Goal: Task Accomplishment & Management: Manage account settings

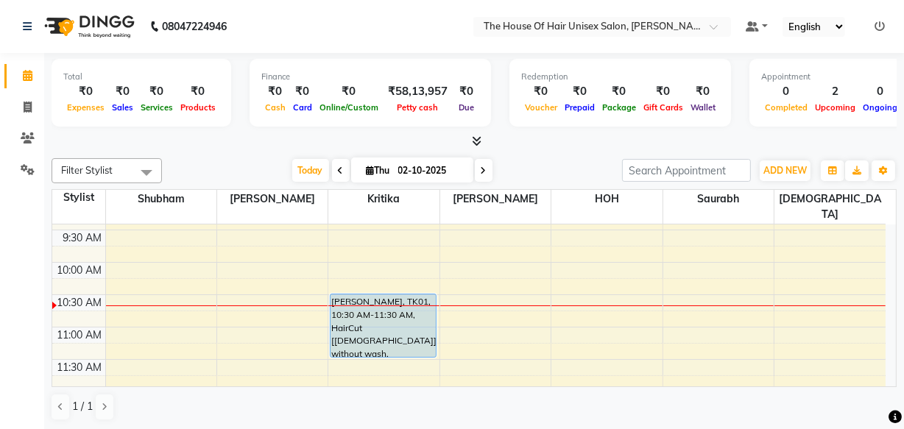
scroll to position [155, 0]
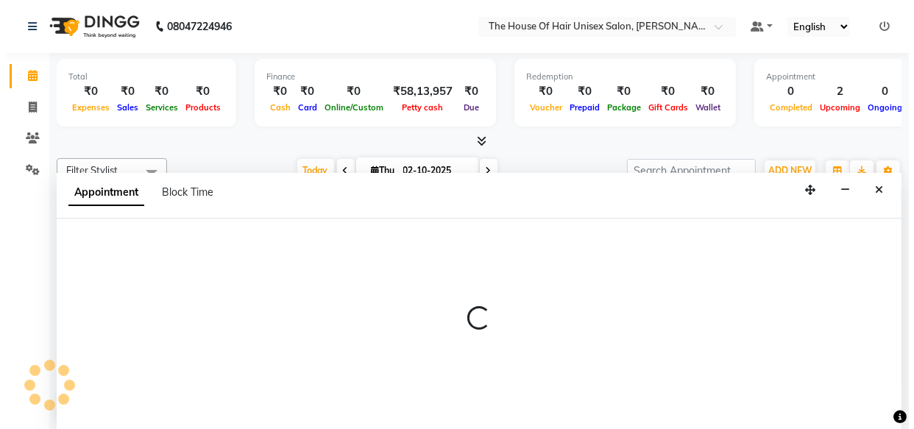
scroll to position [0, 0]
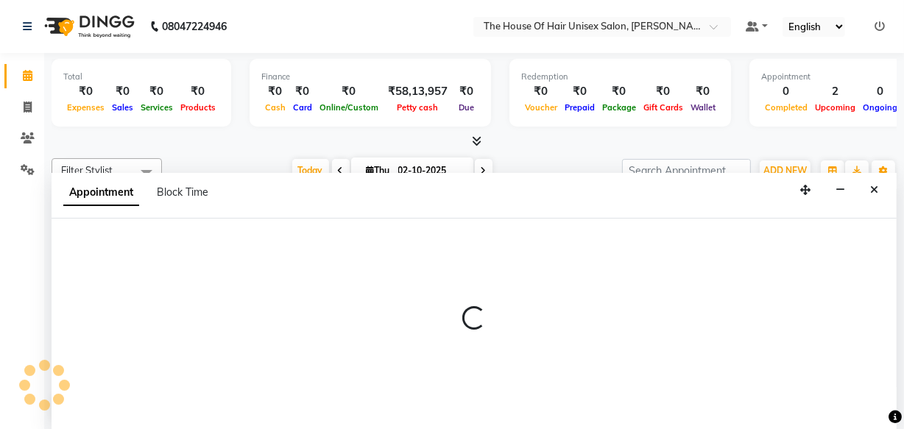
select select "85989"
select select "645"
select select "tentative"
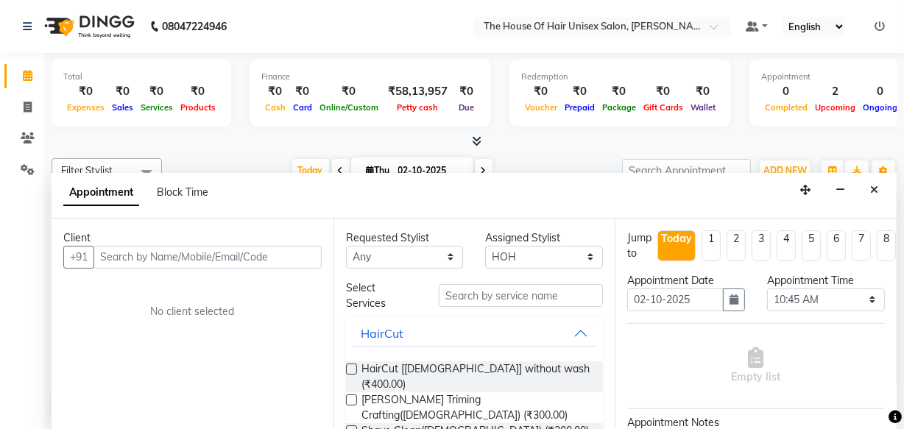
click at [265, 254] on input "text" at bounding box center [207, 257] width 228 height 23
type input "8600501201"
click at [287, 257] on span "Add Client" at bounding box center [290, 256] width 49 height 13
select select "22"
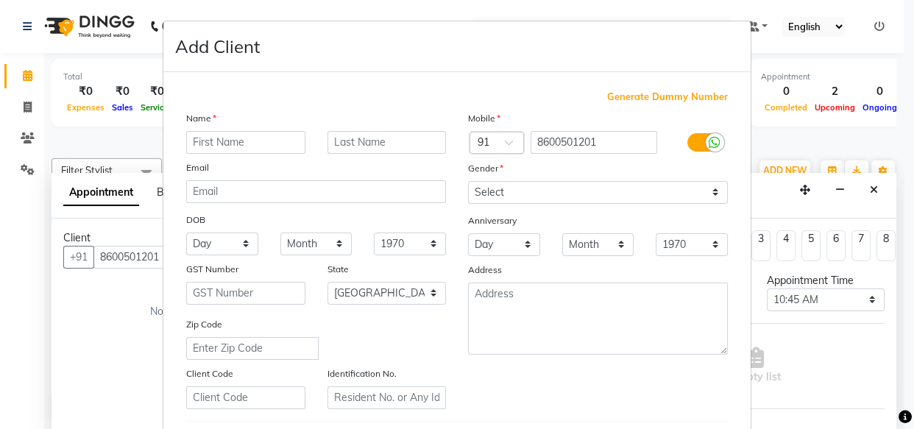
click at [218, 143] on input "text" at bounding box center [245, 142] width 119 height 23
click at [198, 141] on input "Shrad" at bounding box center [245, 142] width 119 height 23
type input "Sharad"
click at [344, 146] on input "text" at bounding box center [387, 142] width 119 height 23
type input "Shinde"
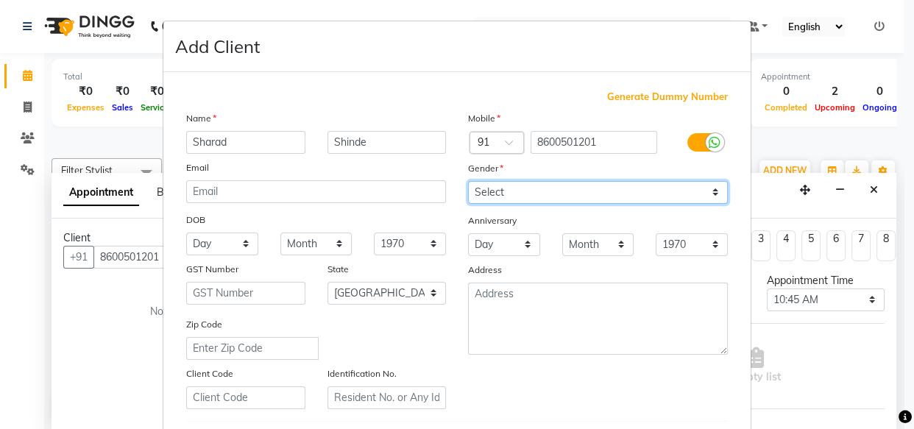
click at [489, 188] on select "Select [DEMOGRAPHIC_DATA] [DEMOGRAPHIC_DATA] Other Prefer Not To Say" at bounding box center [598, 192] width 260 height 23
select select "[DEMOGRAPHIC_DATA]"
click at [468, 181] on select "Select [DEMOGRAPHIC_DATA] [DEMOGRAPHIC_DATA] Other Prefer Not To Say" at bounding box center [598, 192] width 260 height 23
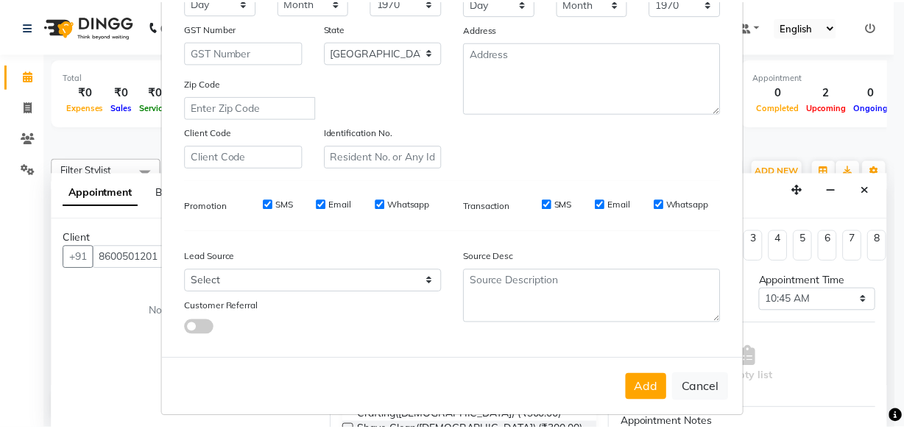
scroll to position [255, 0]
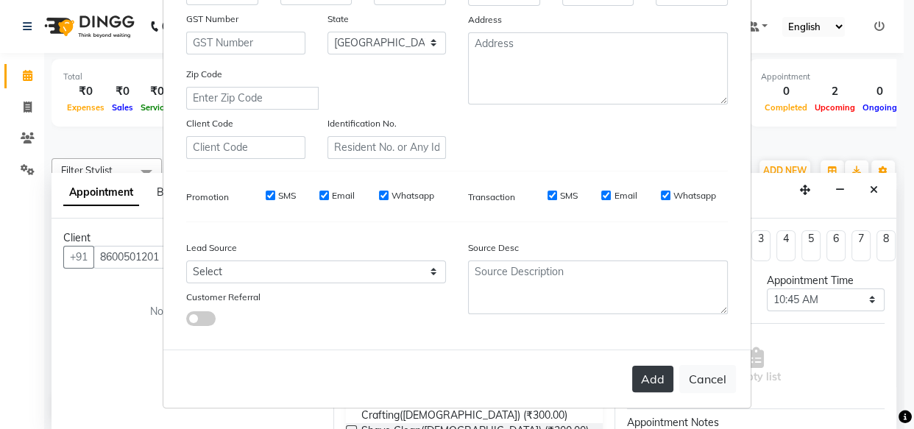
click at [663, 383] on button "Add" at bounding box center [652, 379] width 41 height 27
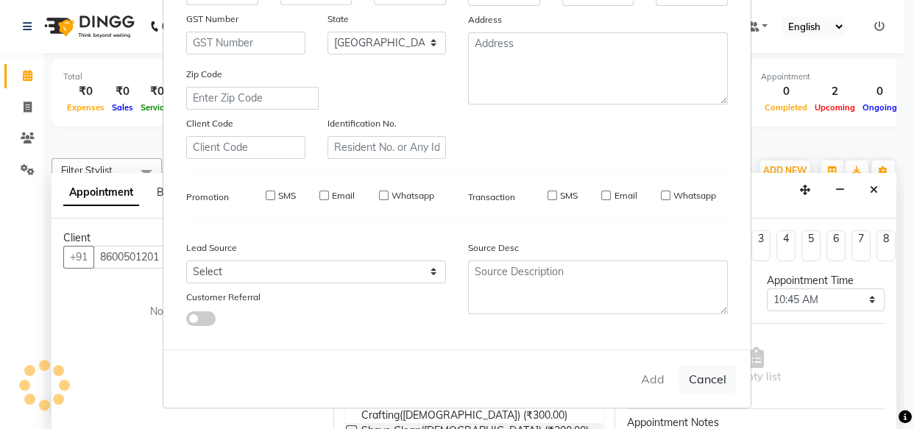
select select
select select "null"
select select
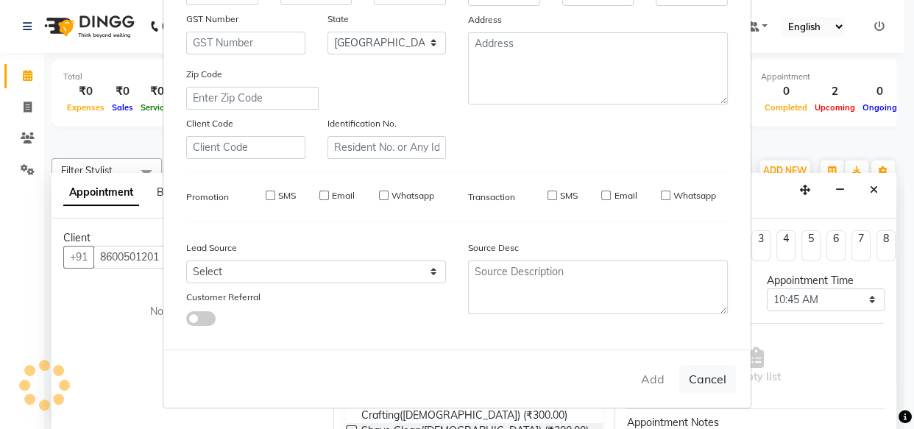
select select
checkbox input "false"
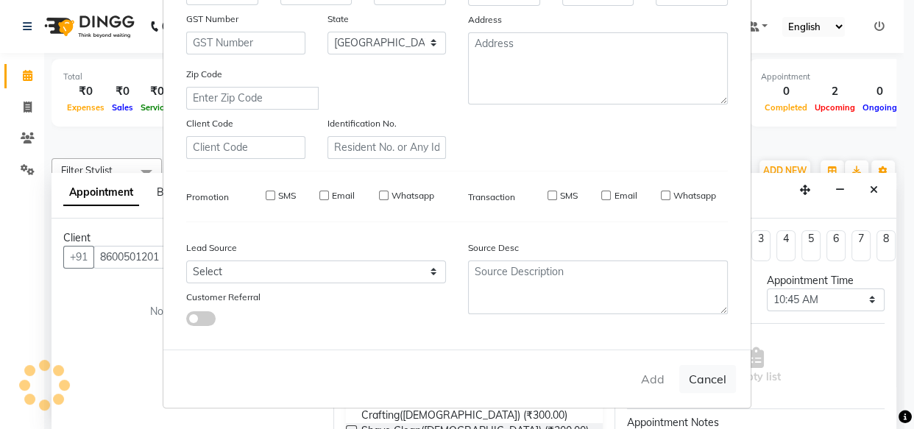
checkbox input "false"
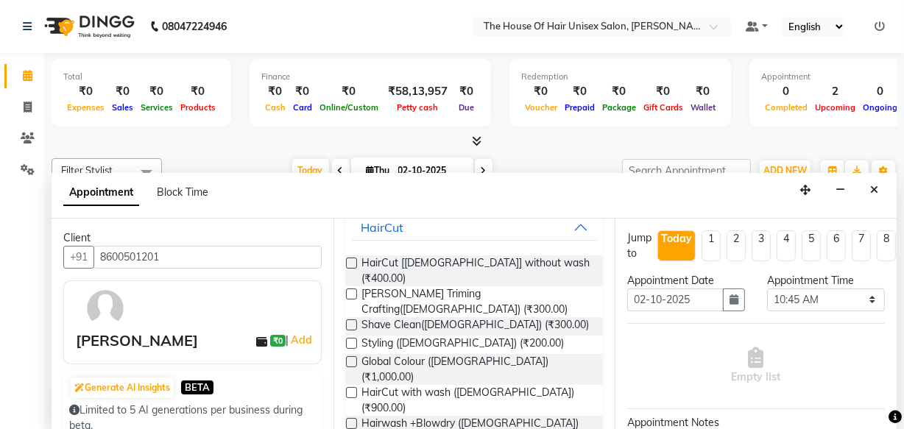
scroll to position [108, 0]
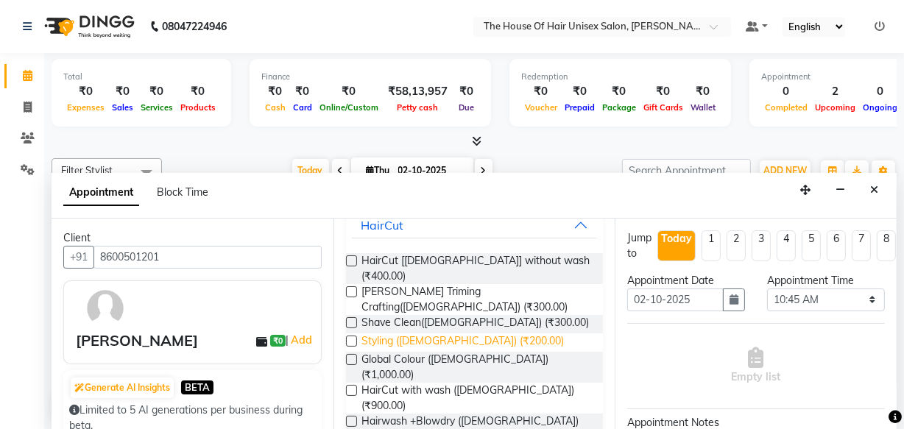
click at [414, 333] on span "Styling ([DEMOGRAPHIC_DATA]) (₹200.00)" at bounding box center [462, 342] width 202 height 18
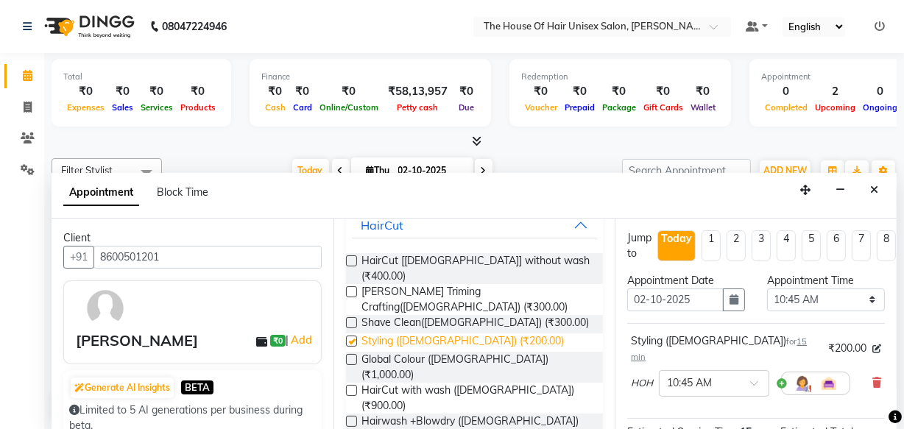
checkbox input "false"
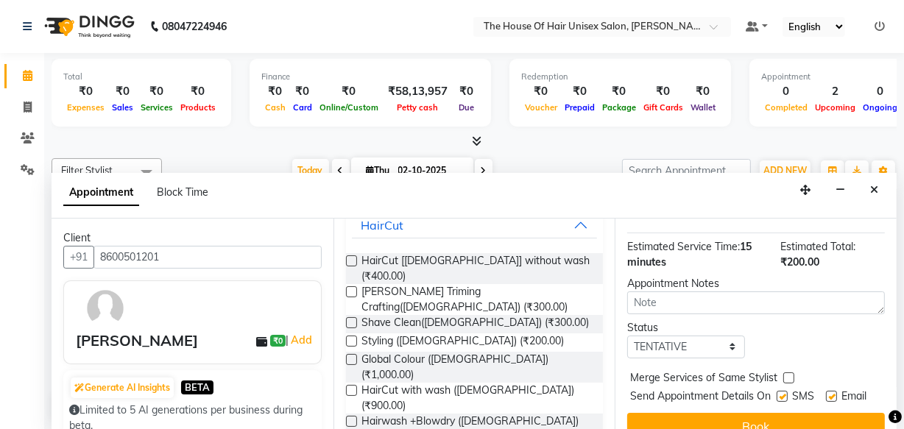
scroll to position [213, 0]
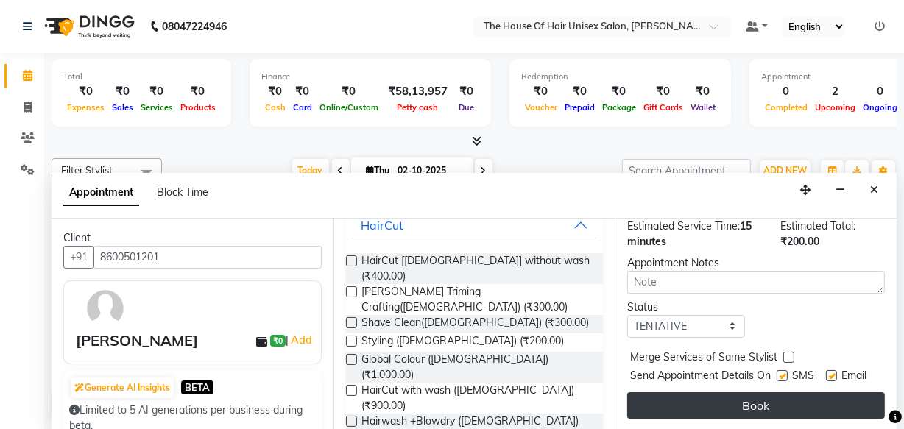
click at [744, 398] on button "Book" at bounding box center [756, 405] width 258 height 27
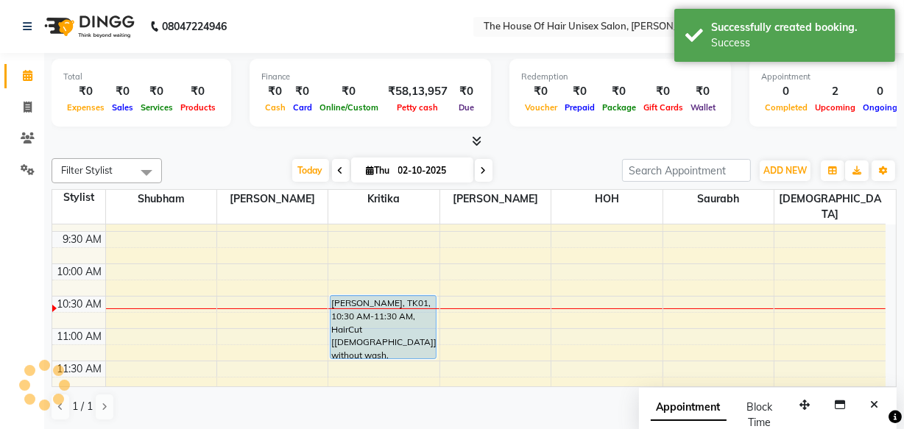
scroll to position [0, 0]
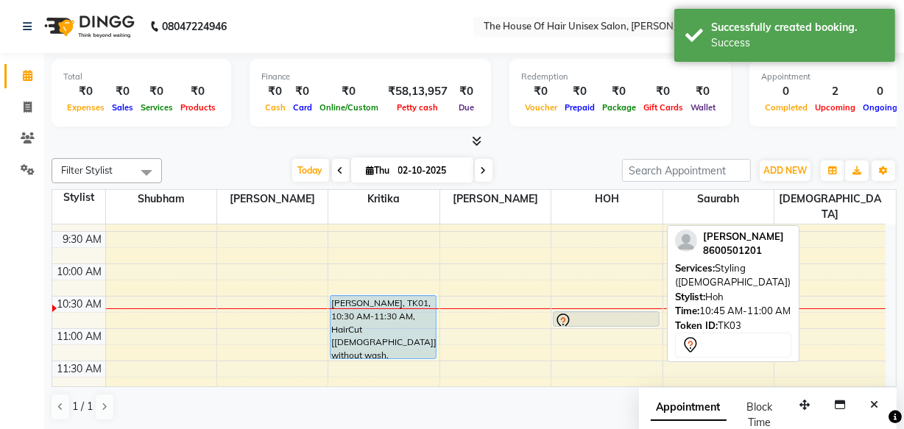
click at [579, 313] on div at bounding box center [606, 322] width 104 height 18
select select "7"
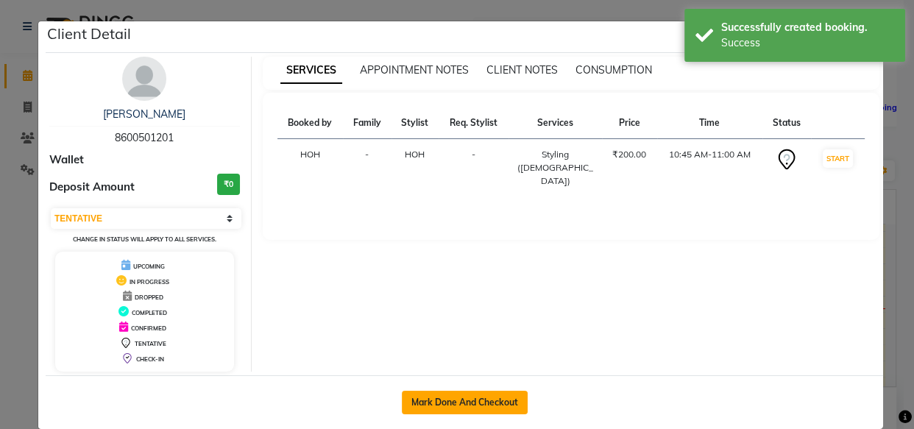
click at [470, 404] on button "Mark Done And Checkout" at bounding box center [465, 403] width 126 height 24
select select "598"
select select "service"
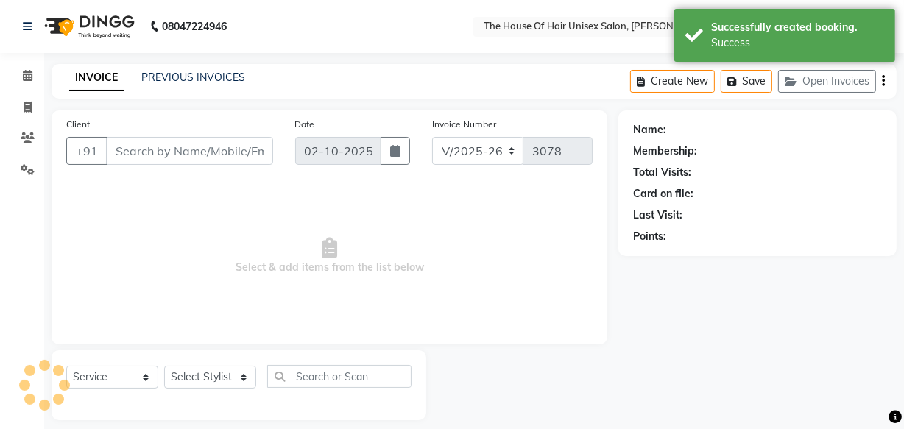
type input "8600501201"
select select "85989"
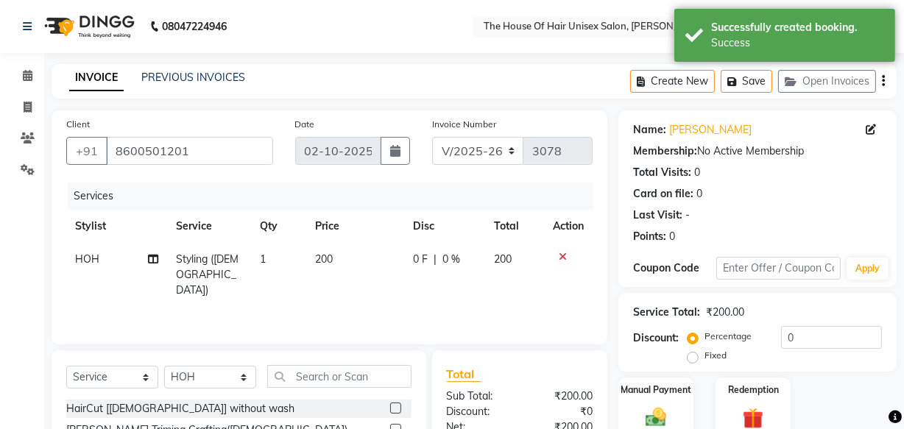
click at [319, 260] on span "200" at bounding box center [325, 259] width 18 height 13
select select "85989"
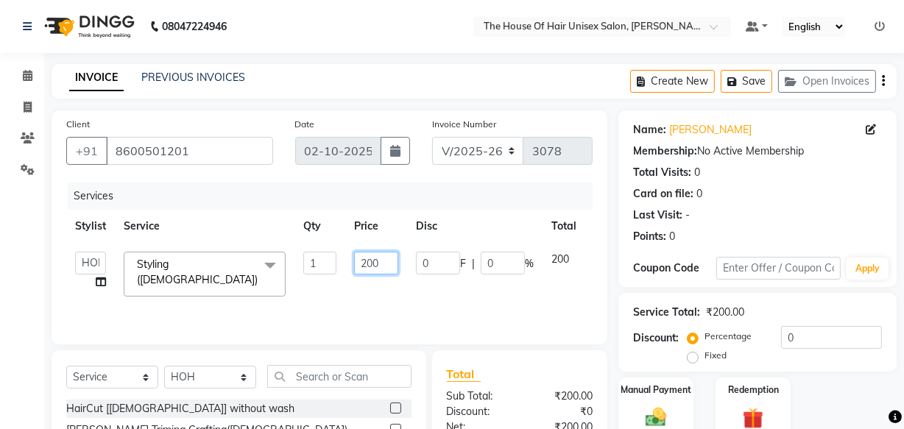
click at [367, 265] on input "200" at bounding box center [376, 263] width 44 height 23
click at [372, 265] on input "200" at bounding box center [376, 263] width 44 height 23
type input "150"
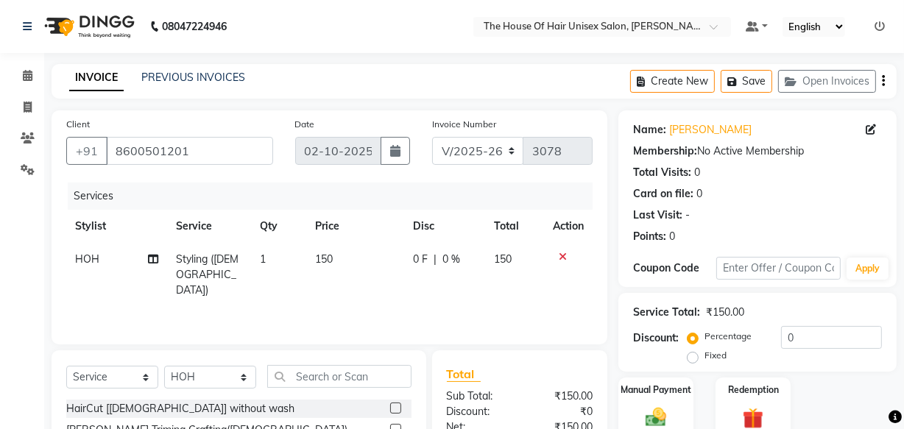
click at [613, 347] on div "Client [PHONE_NUMBER] Date [DATE] Invoice Number V/2025 V/[PHONE_NUMBER] Servic…" at bounding box center [329, 338] width 578 height 457
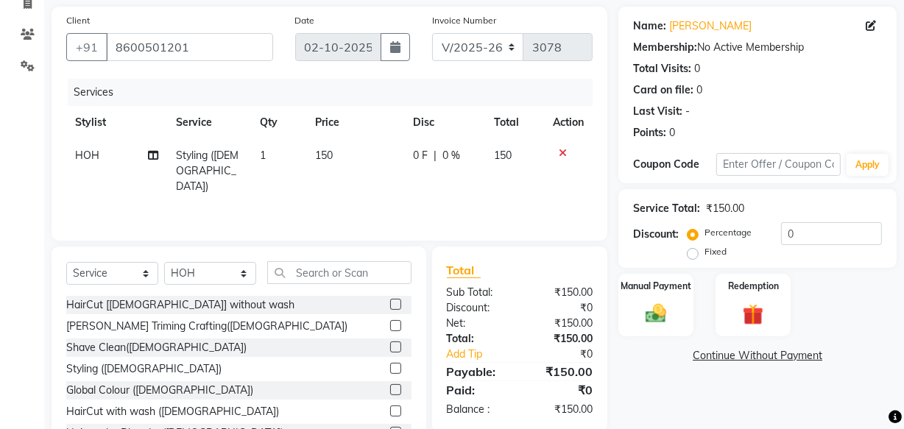
scroll to position [105, 0]
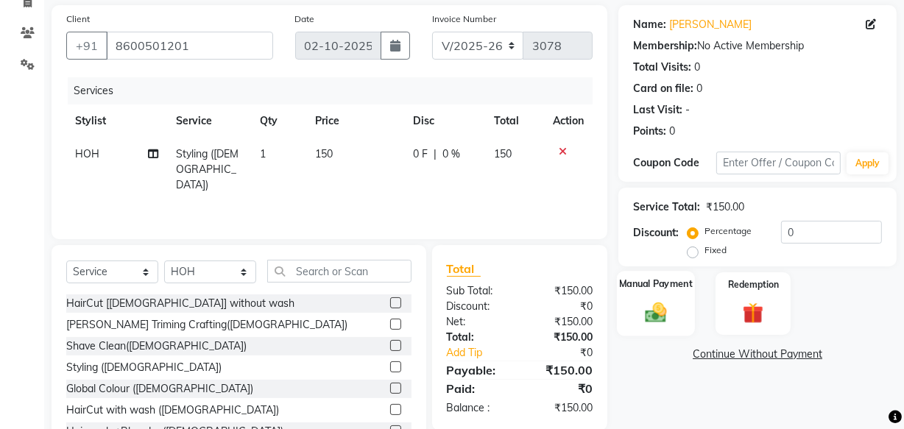
click at [657, 297] on div "Manual Payment" at bounding box center [656, 304] width 78 height 66
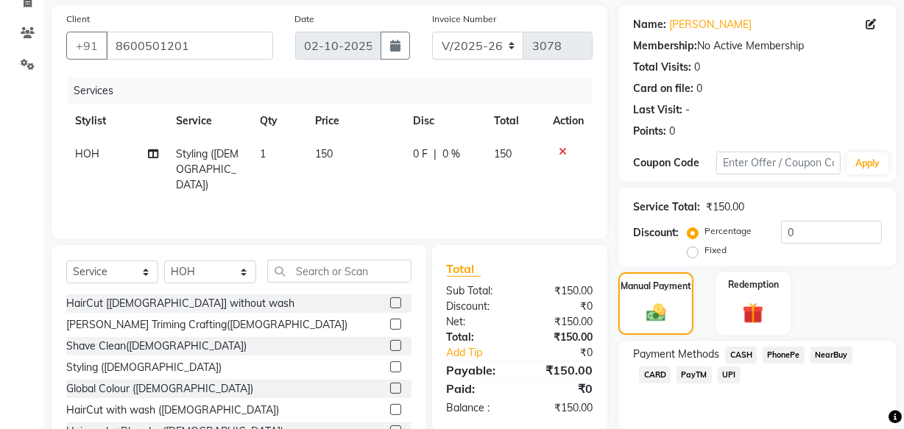
click at [728, 373] on span "UPI" at bounding box center [729, 375] width 23 height 17
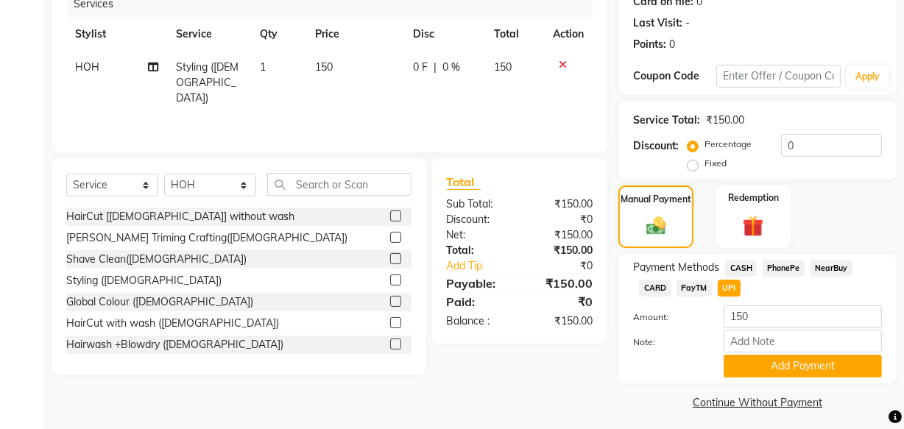
scroll to position [199, 0]
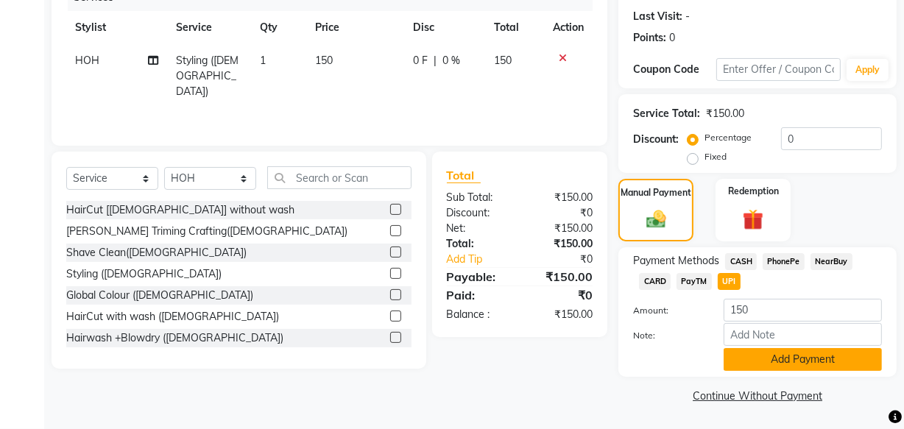
click at [758, 352] on button "Add Payment" at bounding box center [803, 359] width 158 height 23
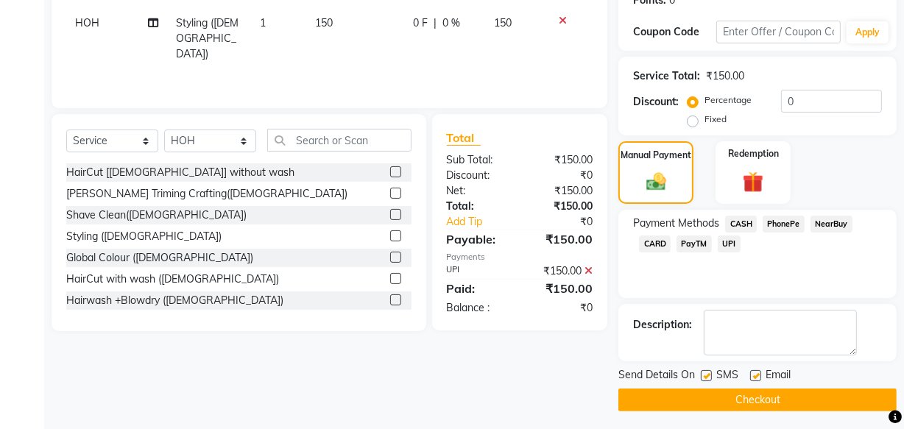
scroll to position [240, 0]
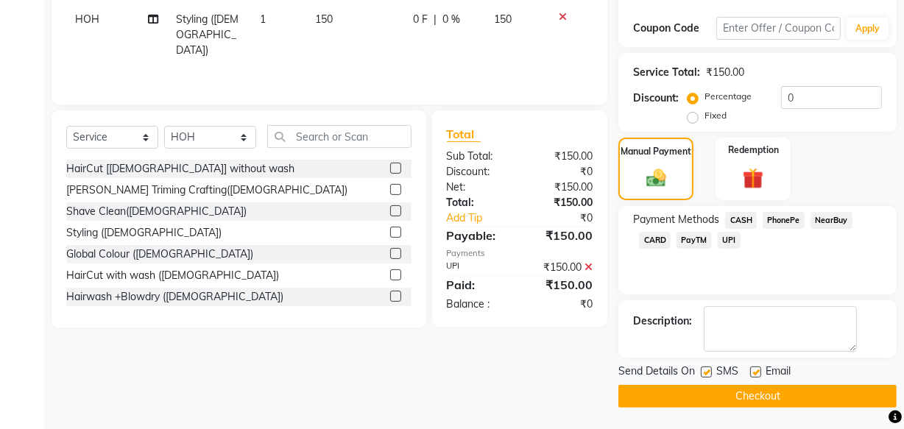
click at [718, 389] on button "Checkout" at bounding box center [757, 396] width 278 height 23
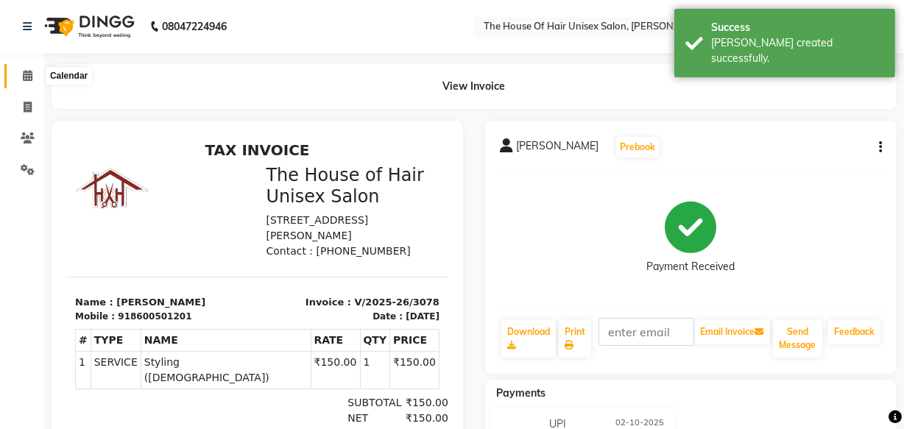
click at [24, 75] on icon at bounding box center [28, 75] width 10 height 11
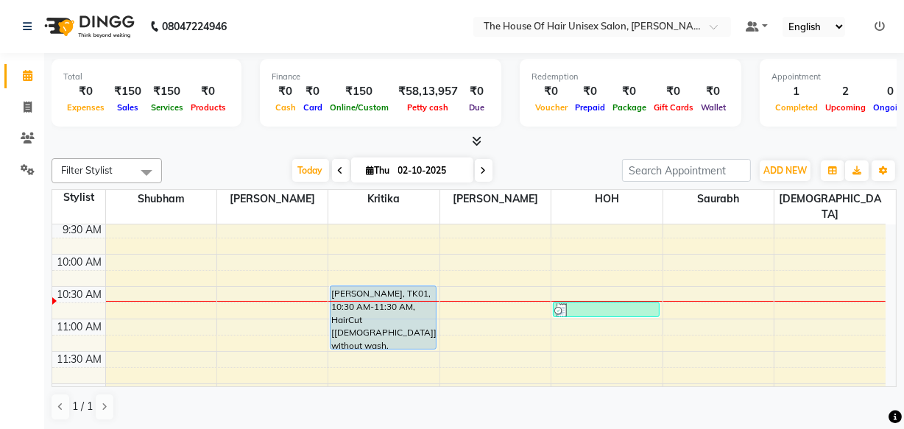
scroll to position [186, 0]
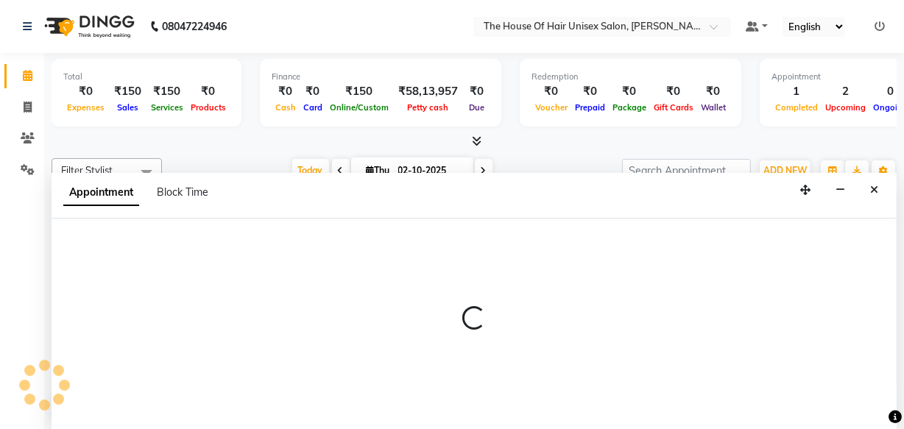
select select "13497"
select select "645"
select select "tentative"
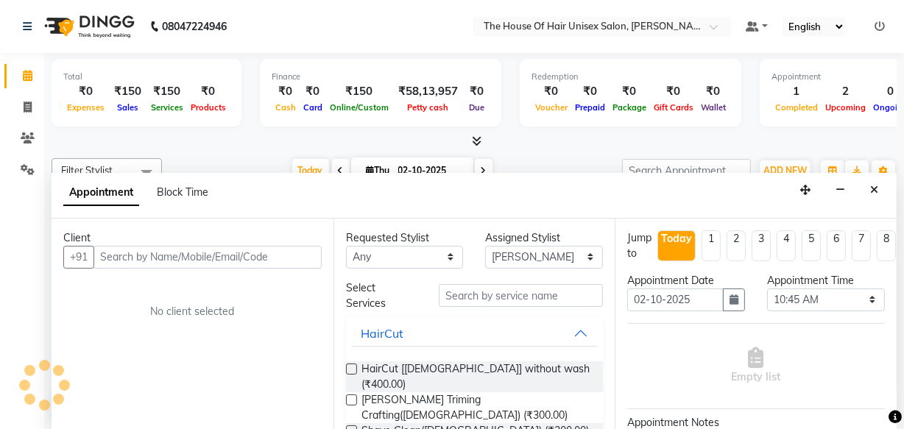
scroll to position [0, 0]
click at [218, 258] on input "text" at bounding box center [207, 257] width 228 height 23
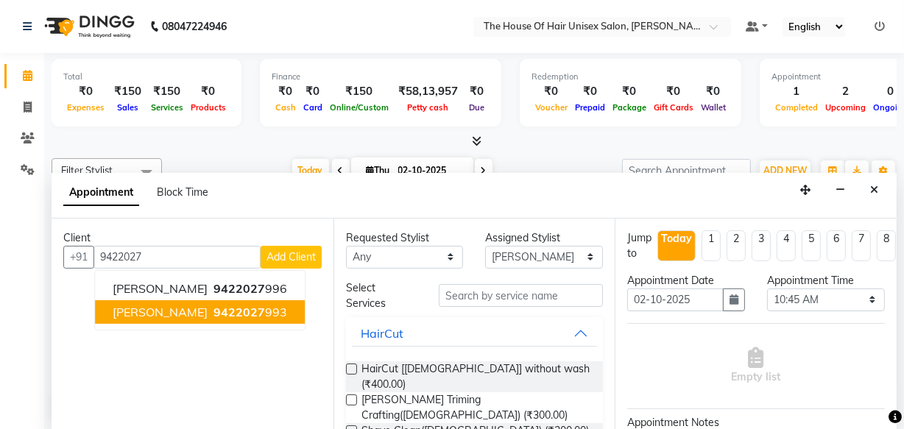
click at [185, 308] on span "[PERSON_NAME]" at bounding box center [160, 312] width 95 height 15
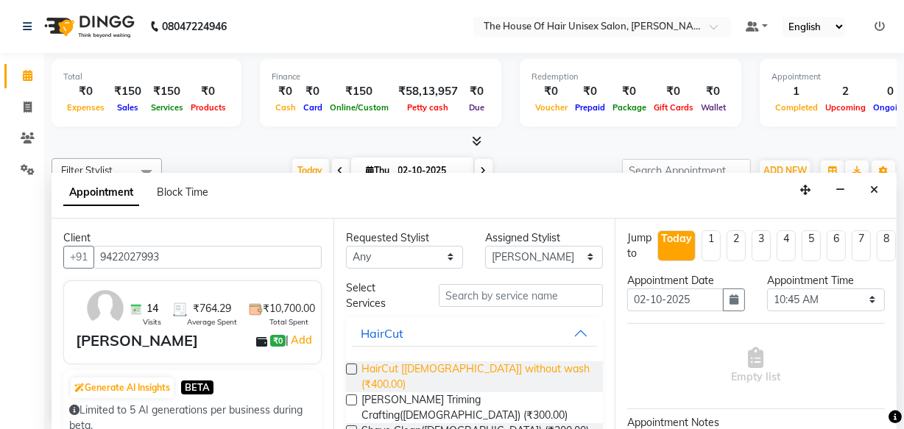
type input "9422027993"
click at [381, 366] on span "HairCut [[DEMOGRAPHIC_DATA]] without wash (₹400.00)" at bounding box center [476, 376] width 230 height 31
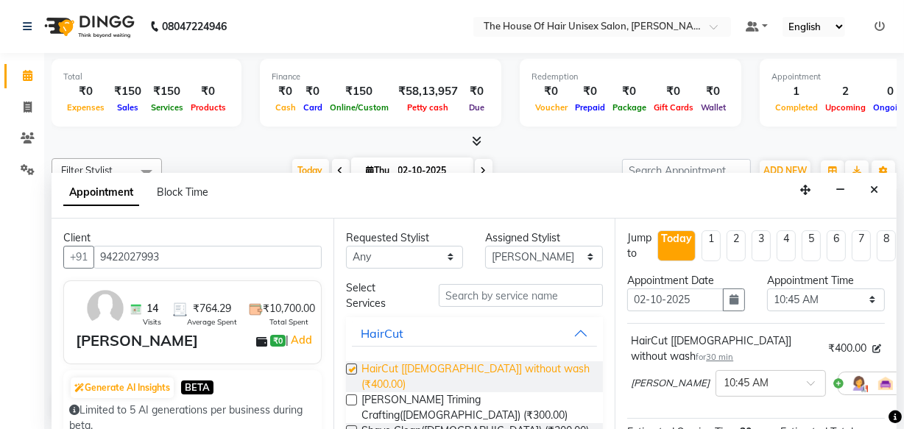
checkbox input "false"
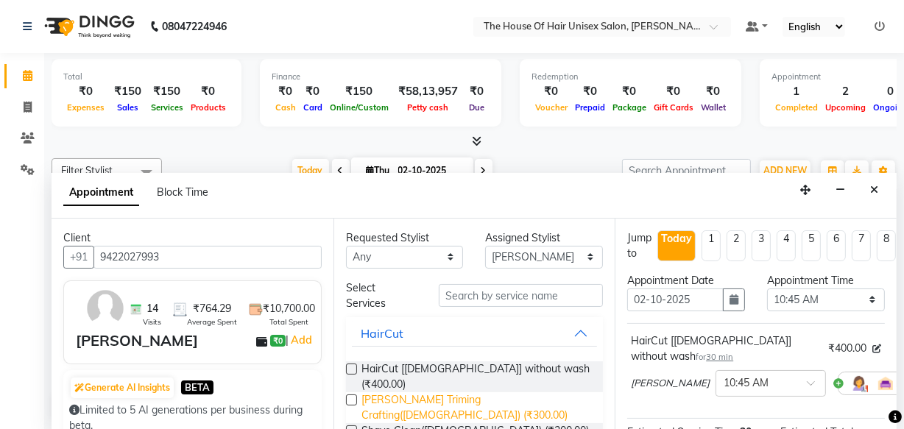
click at [382, 392] on span "[PERSON_NAME] Triming Crafting([DEMOGRAPHIC_DATA]) (₹300.00)" at bounding box center [476, 407] width 230 height 31
checkbox input "false"
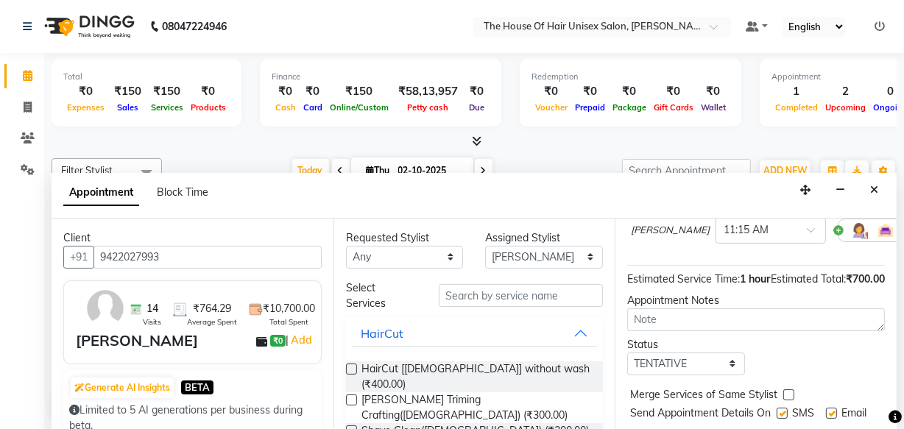
scroll to position [280, 0]
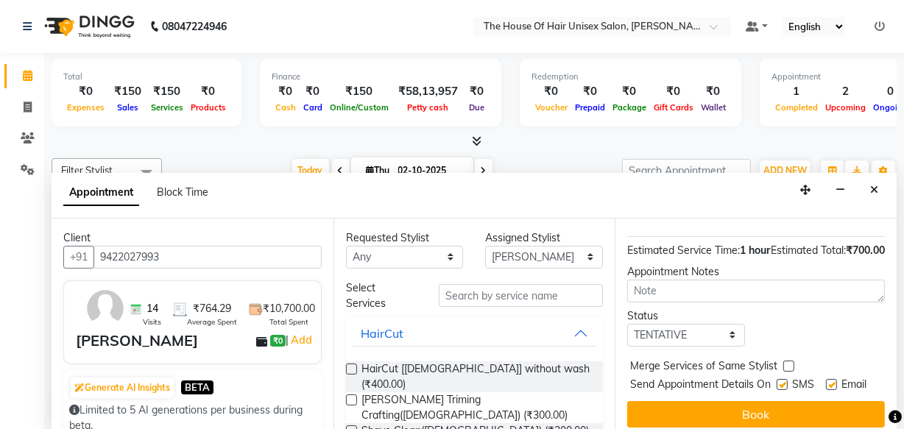
click at [788, 361] on label at bounding box center [788, 366] width 11 height 11
click at [788, 363] on input "checkbox" at bounding box center [788, 368] width 10 height 10
checkbox input "true"
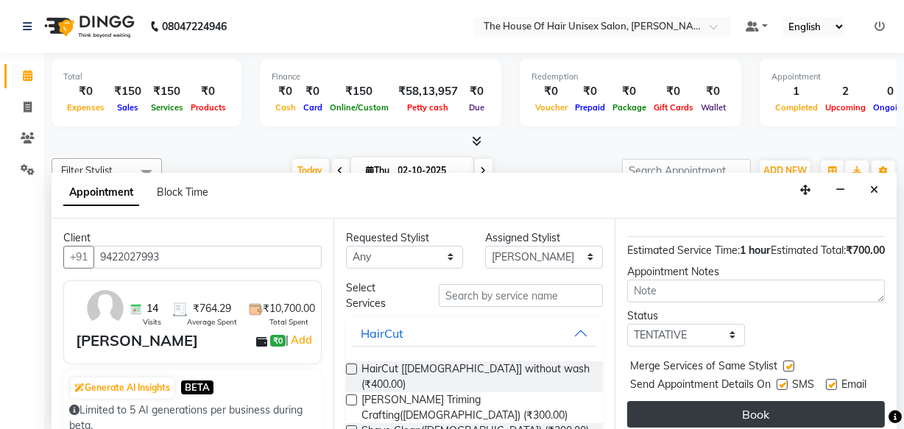
click at [773, 401] on button "Book" at bounding box center [756, 414] width 258 height 27
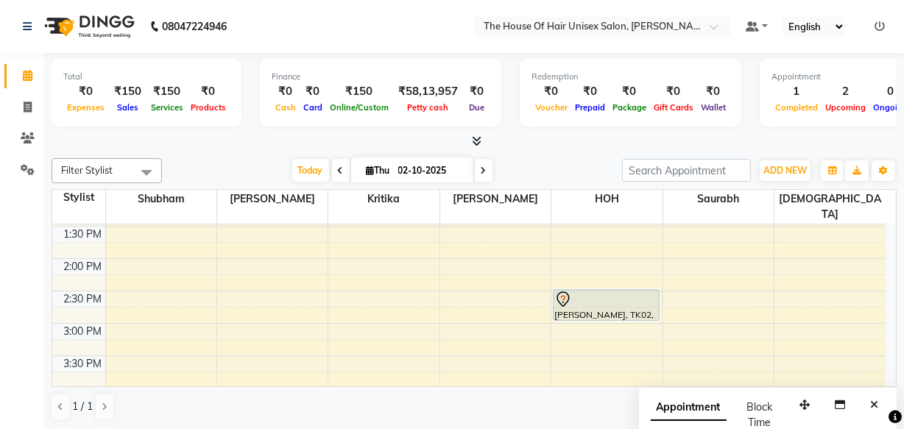
scroll to position [418, 0]
click at [580, 316] on div "7:00 AM 7:30 AM 8:00 AM 8:30 AM 9:00 AM 9:30 AM 10:00 AM 10:30 AM 11:00 AM 11:3…" at bounding box center [468, 291] width 833 height 971
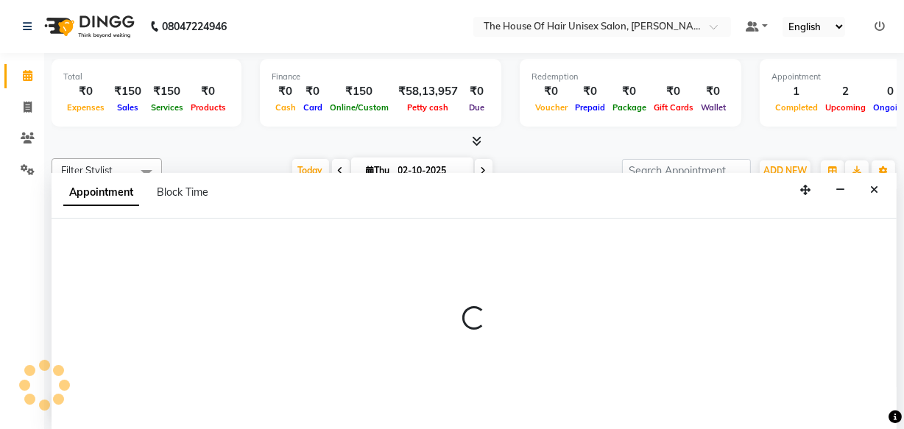
scroll to position [0, 0]
select select "85989"
select select "tentative"
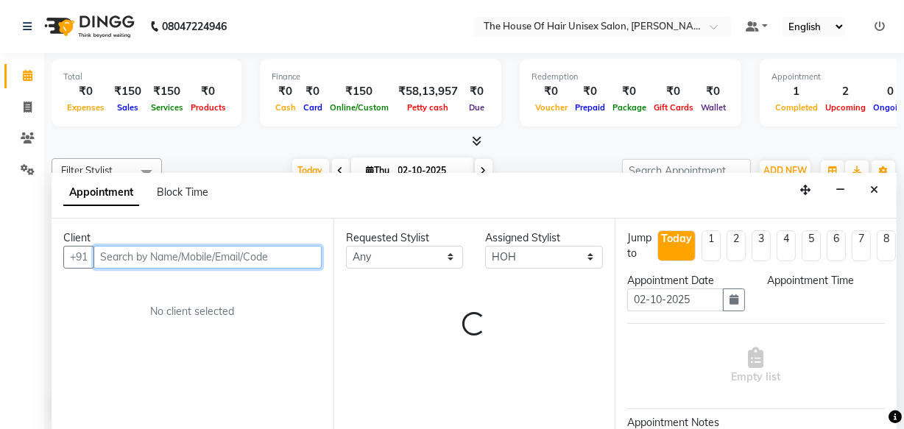
select select "900"
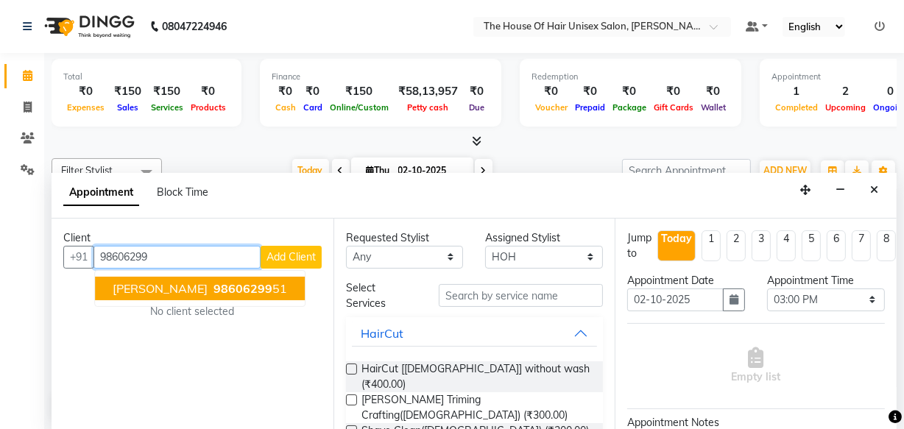
click at [213, 281] on span "98606299" at bounding box center [242, 288] width 59 height 15
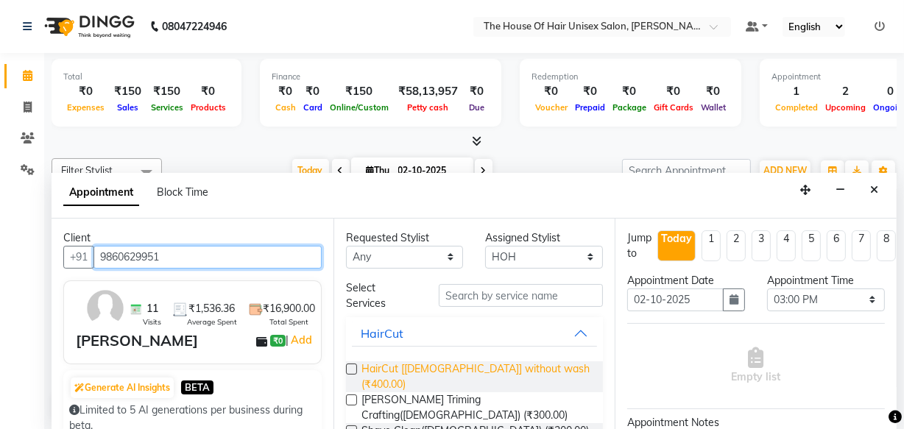
type input "9860629951"
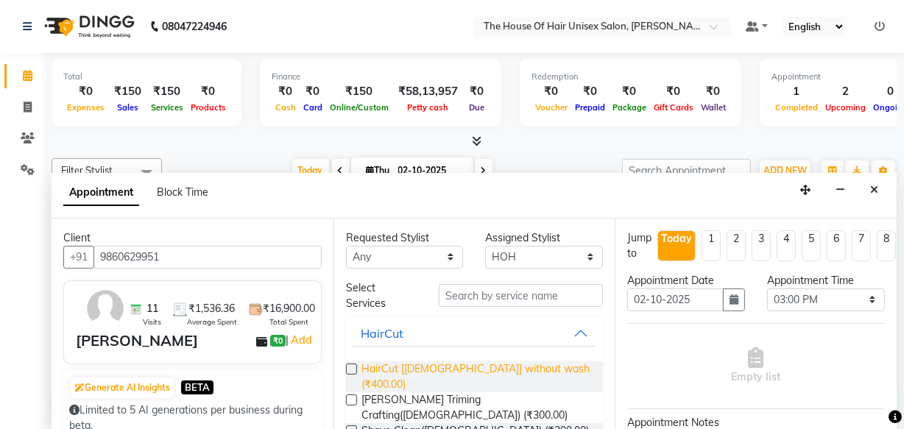
click at [368, 366] on span "HairCut [[DEMOGRAPHIC_DATA]] without wash (₹400.00)" at bounding box center [476, 376] width 230 height 31
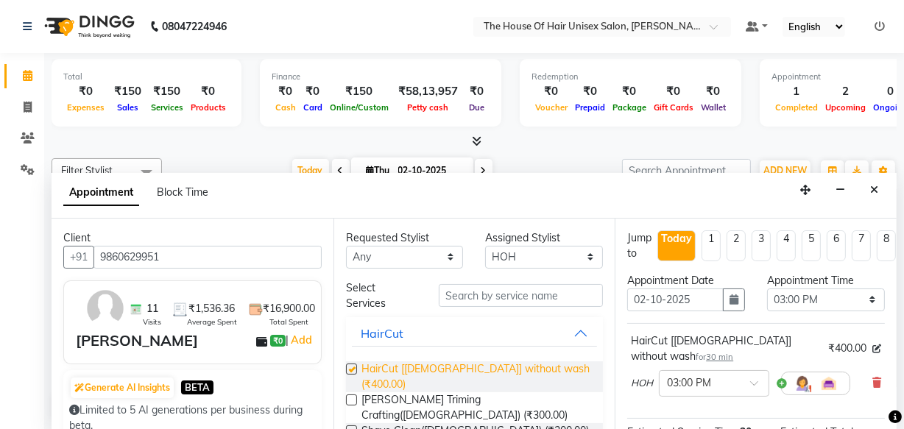
checkbox input "false"
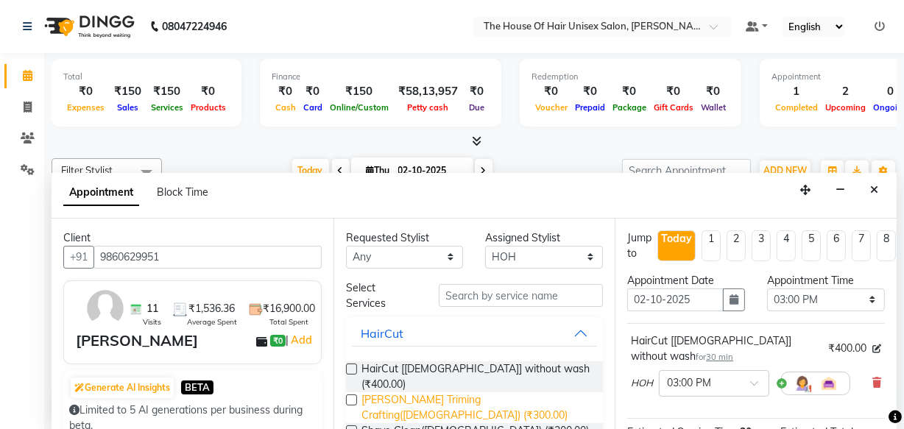
click at [375, 392] on span "[PERSON_NAME] Triming Crafting([DEMOGRAPHIC_DATA]) (₹300.00)" at bounding box center [476, 407] width 230 height 31
checkbox input "false"
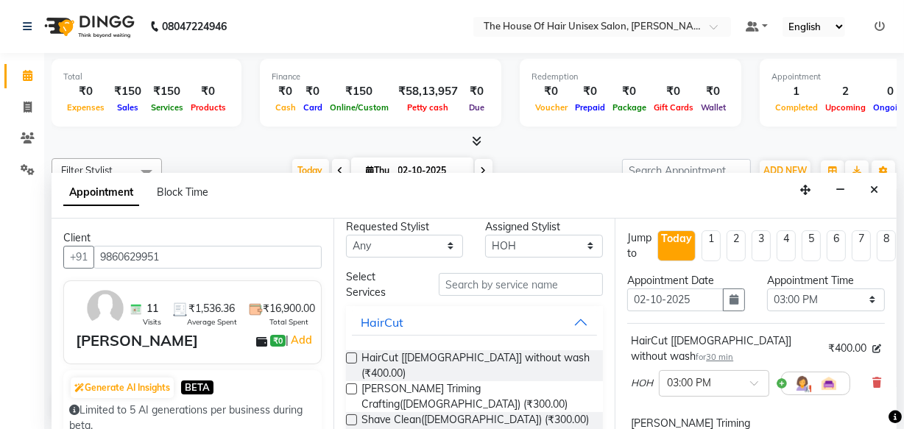
scroll to position [12, 0]
click at [461, 279] on input "text" at bounding box center [521, 283] width 164 height 23
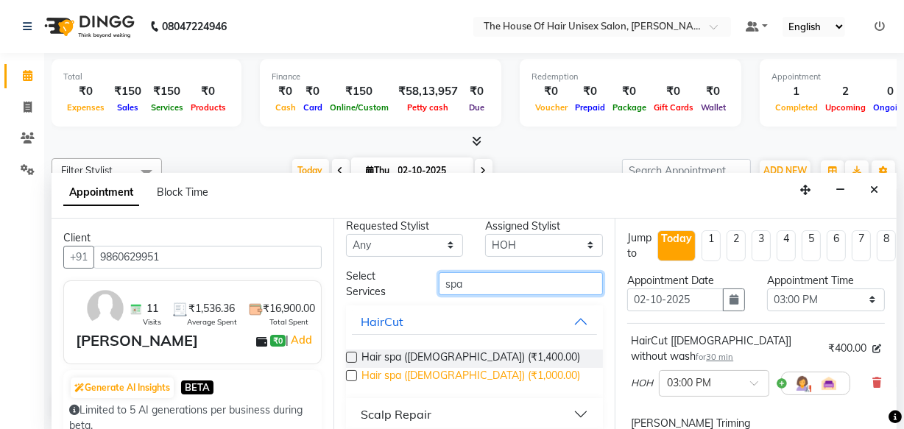
type input "spa"
click at [398, 375] on span "Hair spa ([DEMOGRAPHIC_DATA]) (₹1,000.00)" at bounding box center [470, 377] width 219 height 18
checkbox input "false"
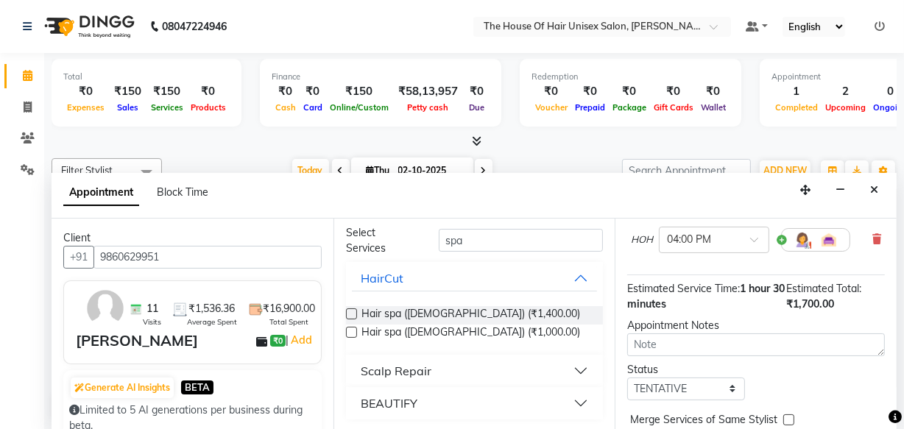
scroll to position [346, 0]
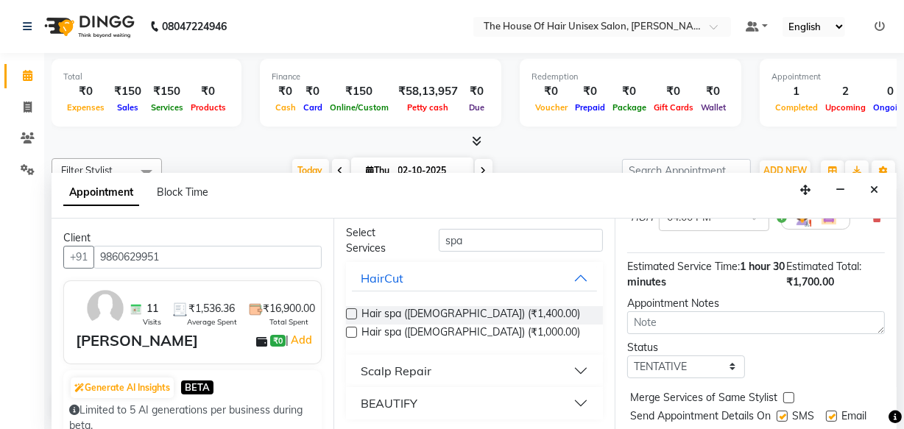
click at [788, 392] on label at bounding box center [788, 397] width 11 height 11
click at [788, 395] on input "checkbox" at bounding box center [788, 400] width 10 height 10
checkbox input "true"
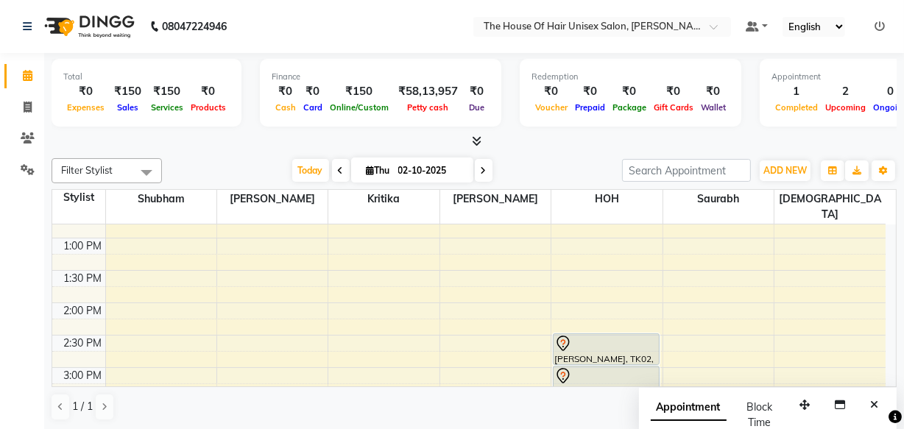
scroll to position [377, 0]
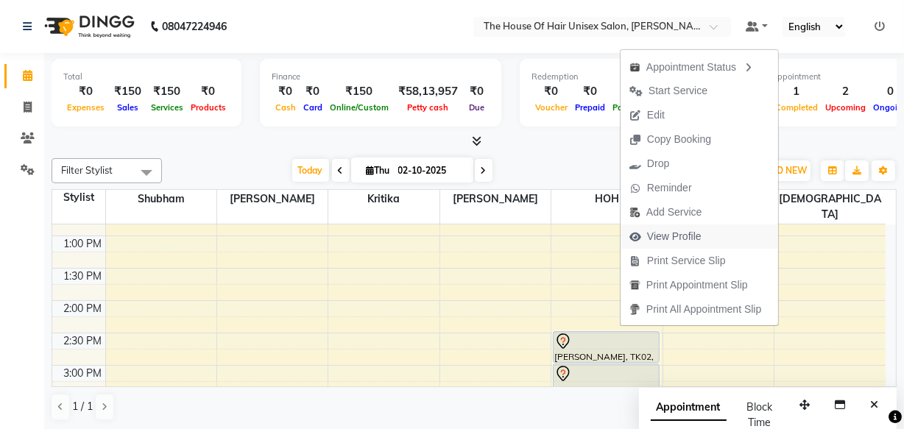
click at [671, 233] on span "View Profile" at bounding box center [674, 236] width 54 height 15
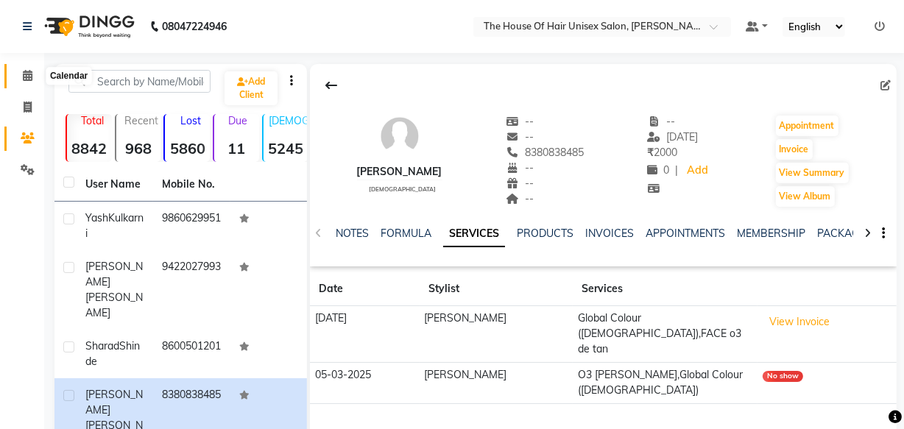
click at [25, 74] on icon at bounding box center [28, 75] width 10 height 11
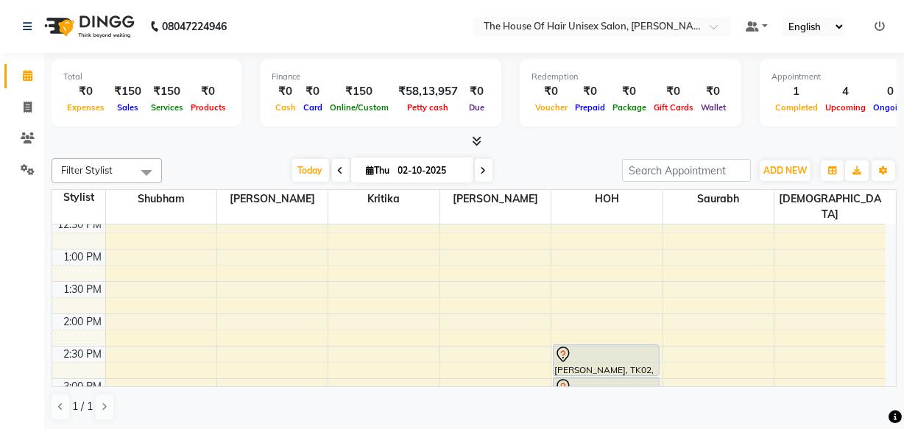
scroll to position [374, 0]
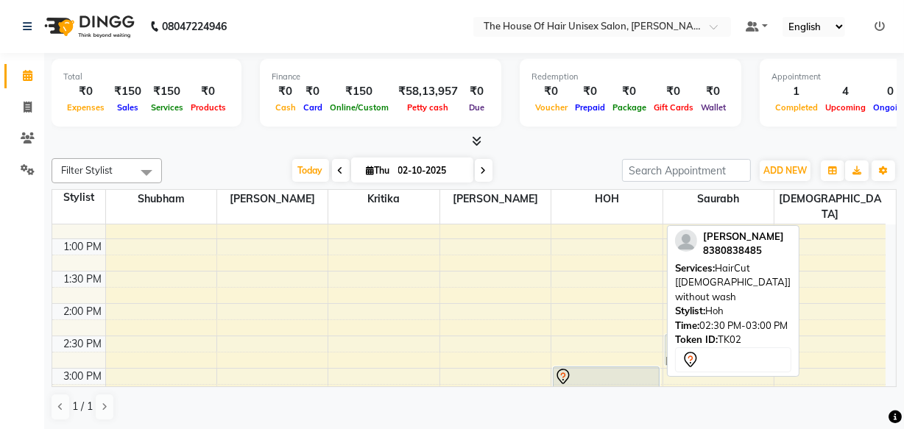
drag, startPoint x: 612, startPoint y: 332, endPoint x: 677, endPoint y: 333, distance: 65.5
click at [677, 333] on div "Filter Stylist Select All [PERSON_NAME] [PERSON_NAME] [PERSON_NAME] [PERSON_NAM…" at bounding box center [474, 289] width 845 height 275
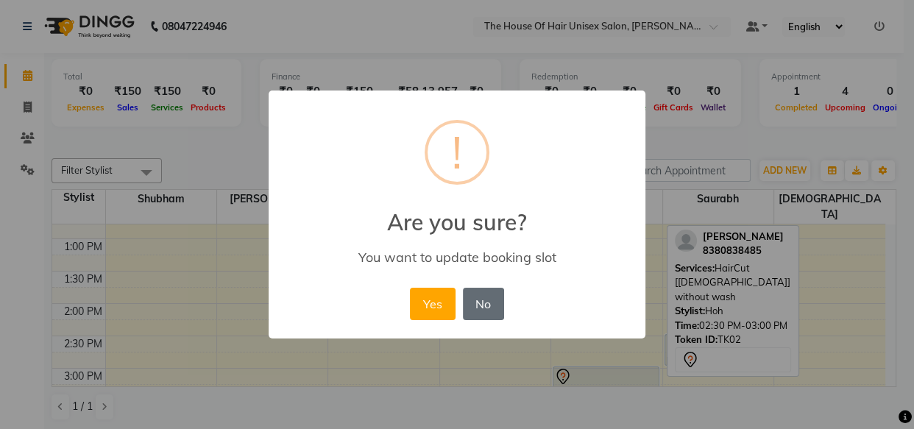
click at [479, 297] on button "No" at bounding box center [483, 304] width 41 height 32
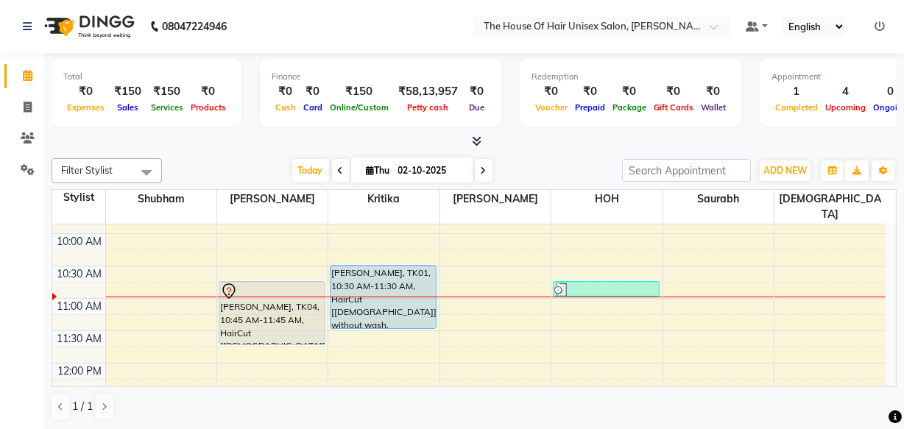
scroll to position [183, 0]
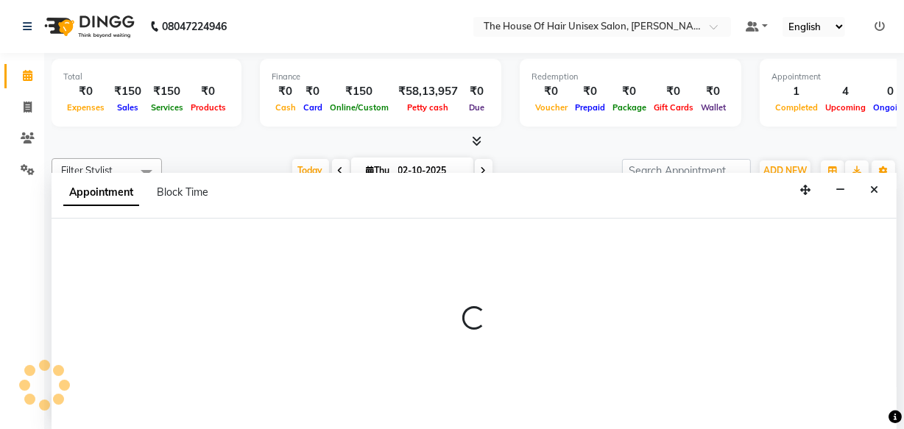
select select "85989"
select select "675"
select select "tentative"
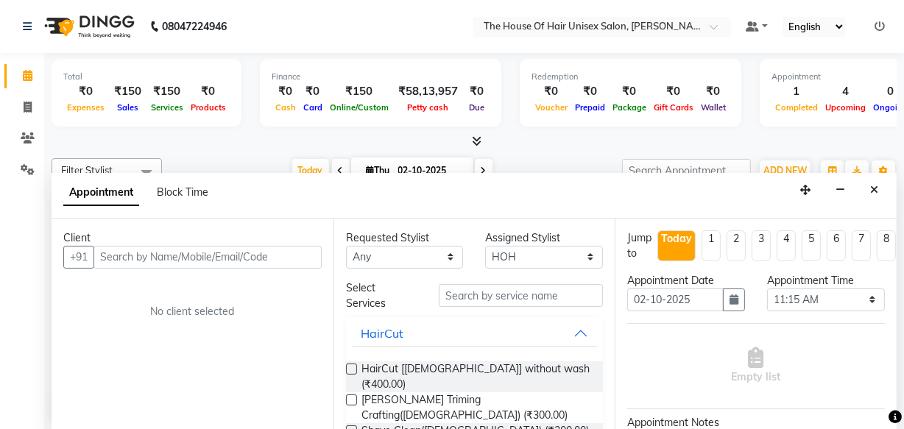
scroll to position [0, 0]
click at [295, 258] on input "text" at bounding box center [207, 257] width 228 height 23
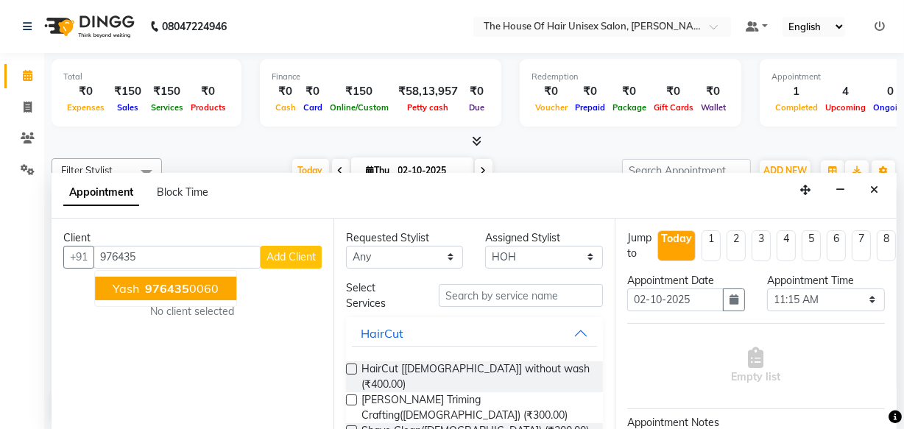
click at [183, 286] on span "976435" at bounding box center [167, 288] width 44 height 15
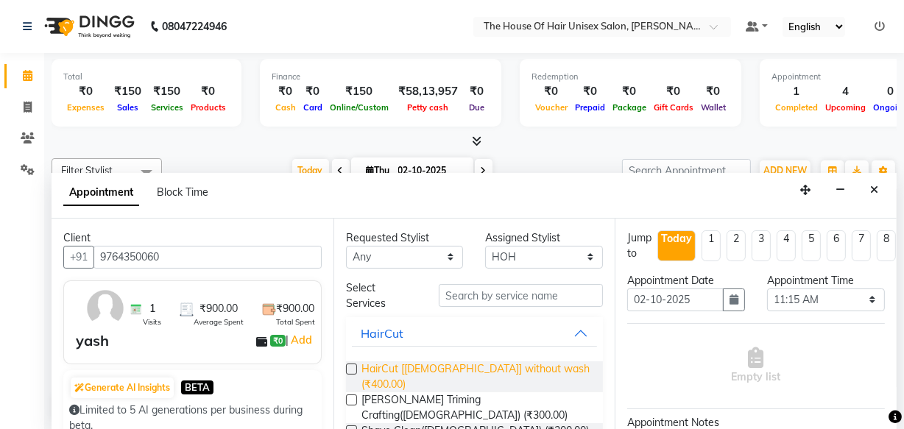
type input "9764350060"
click at [381, 363] on span "HairCut [[DEMOGRAPHIC_DATA]] without wash (₹400.00)" at bounding box center [476, 376] width 230 height 31
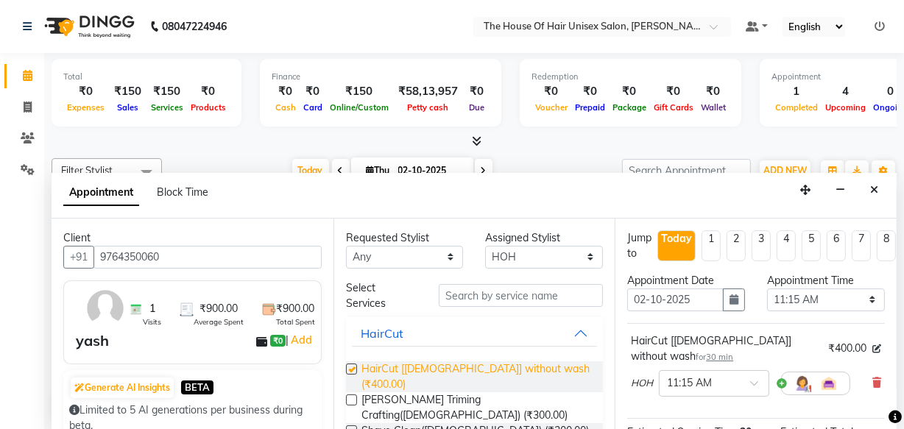
checkbox input "false"
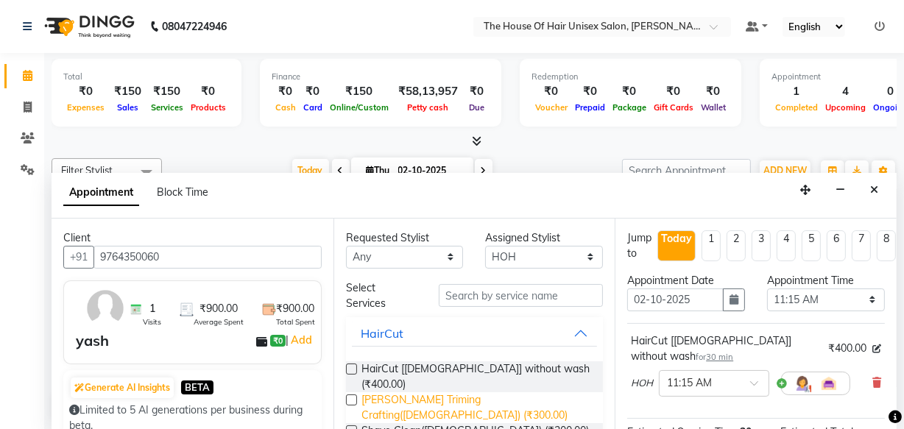
click at [382, 392] on span "[PERSON_NAME] Triming Crafting([DEMOGRAPHIC_DATA]) (₹300.00)" at bounding box center [476, 407] width 230 height 31
checkbox input "false"
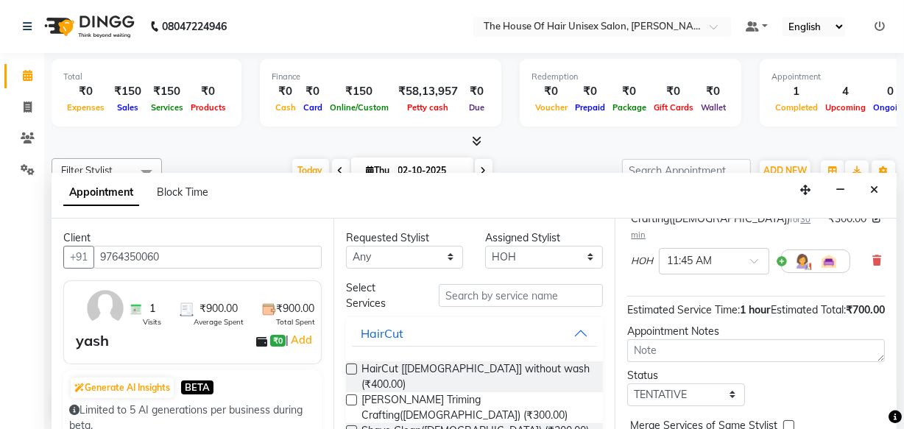
scroll to position [280, 0]
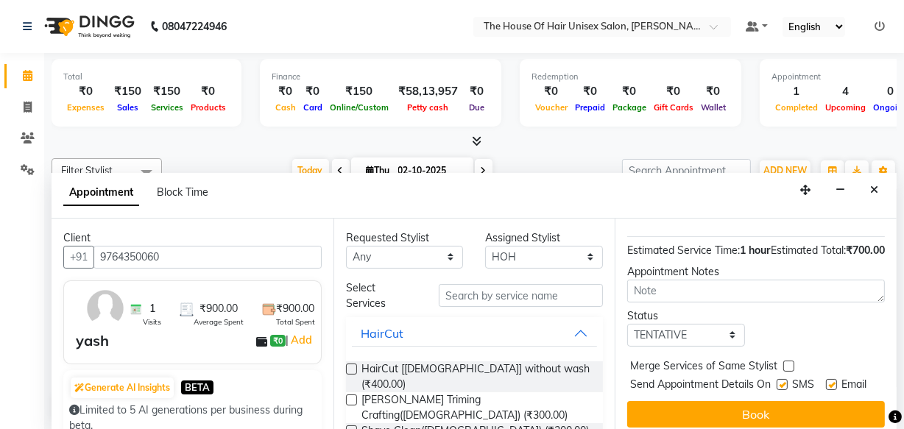
click at [788, 361] on label at bounding box center [788, 366] width 11 height 11
click at [788, 363] on input "checkbox" at bounding box center [788, 368] width 10 height 10
checkbox input "true"
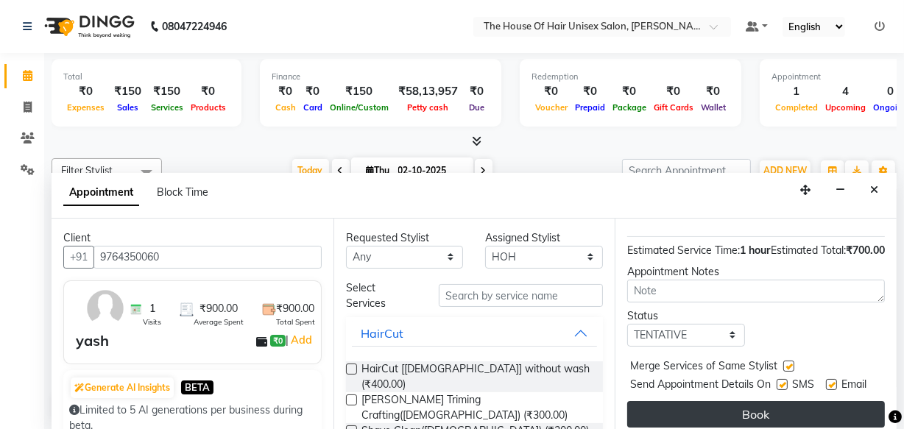
click at [752, 401] on button "Book" at bounding box center [756, 414] width 258 height 27
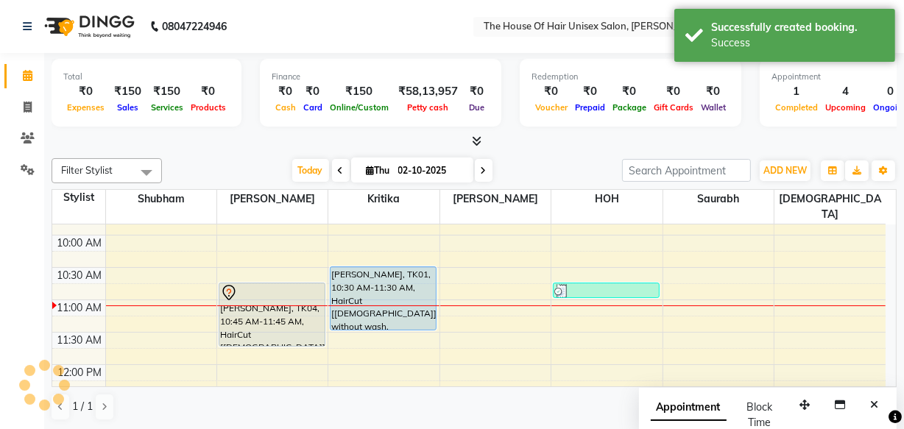
scroll to position [0, 0]
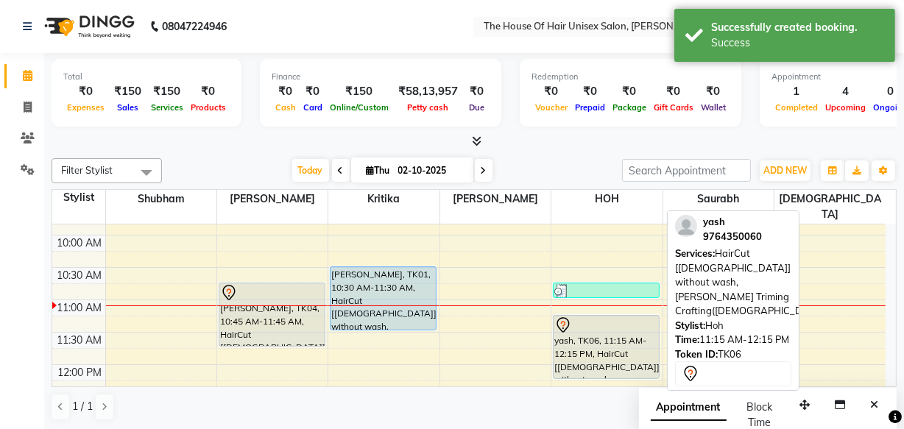
click at [626, 340] on div "yash, TK06, 11:15 AM-12:15 PM, HairCut [[DEMOGRAPHIC_DATA]] without wash,[PERSO…" at bounding box center [606, 347] width 105 height 63
select select "7"
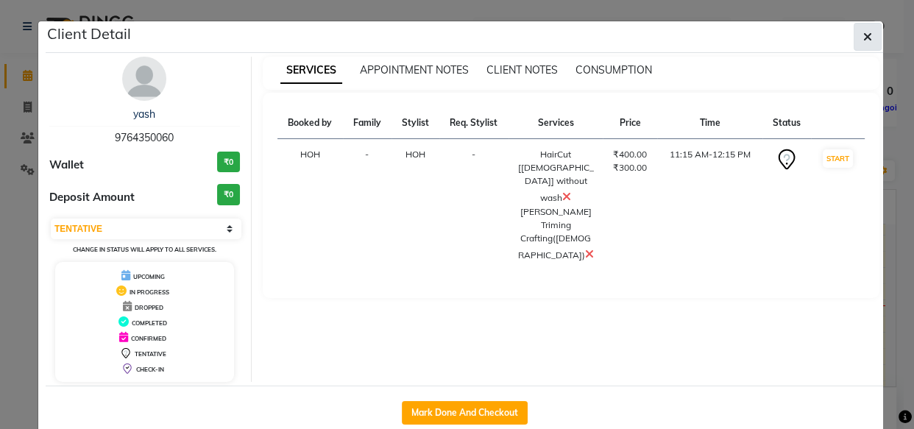
click at [864, 34] on icon "button" at bounding box center [868, 37] width 9 height 12
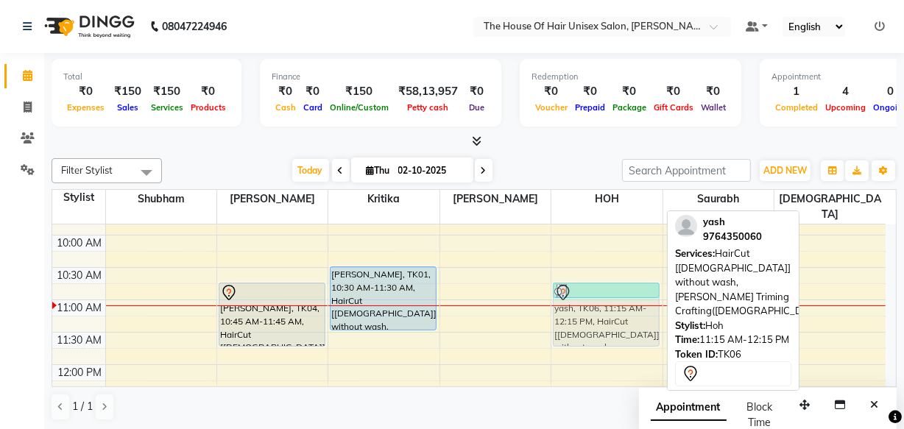
drag, startPoint x: 583, startPoint y: 319, endPoint x: 583, endPoint y: 290, distance: 29.4
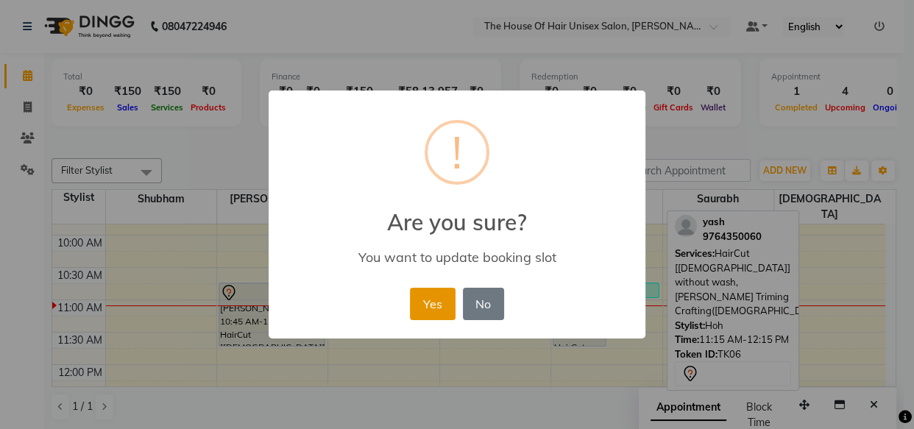
click at [429, 306] on button "Yes" at bounding box center [432, 304] width 45 height 32
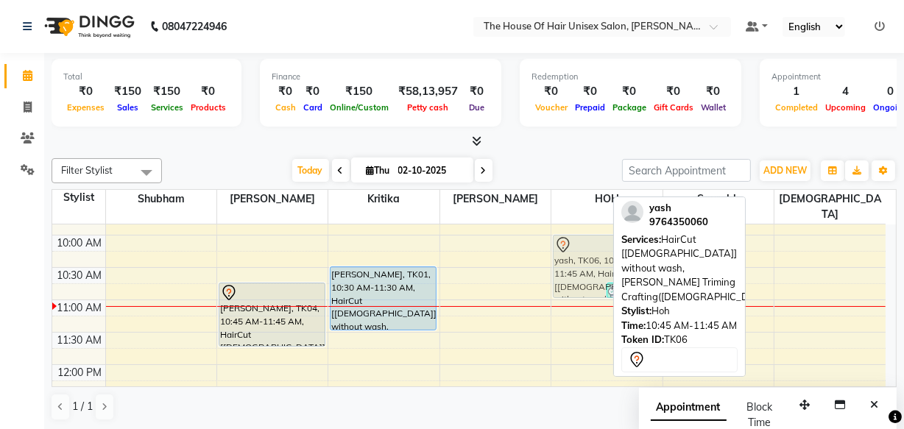
drag, startPoint x: 587, startPoint y: 302, endPoint x: 584, endPoint y: 261, distance: 41.3
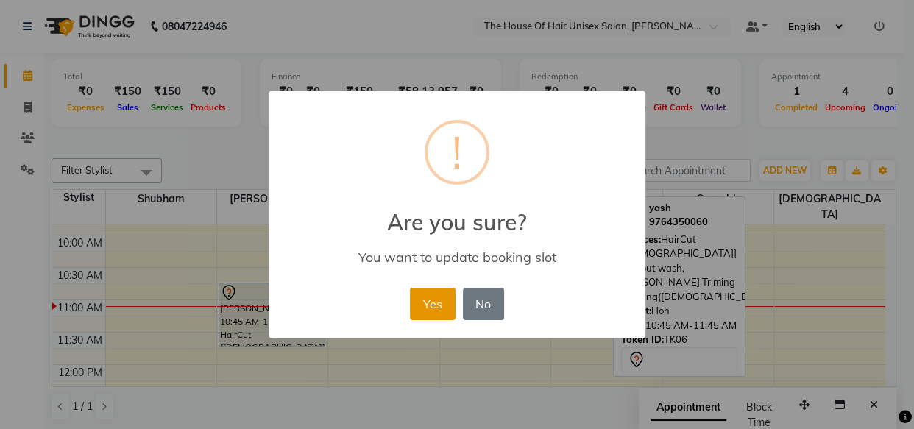
click at [440, 300] on button "Yes" at bounding box center [432, 304] width 45 height 32
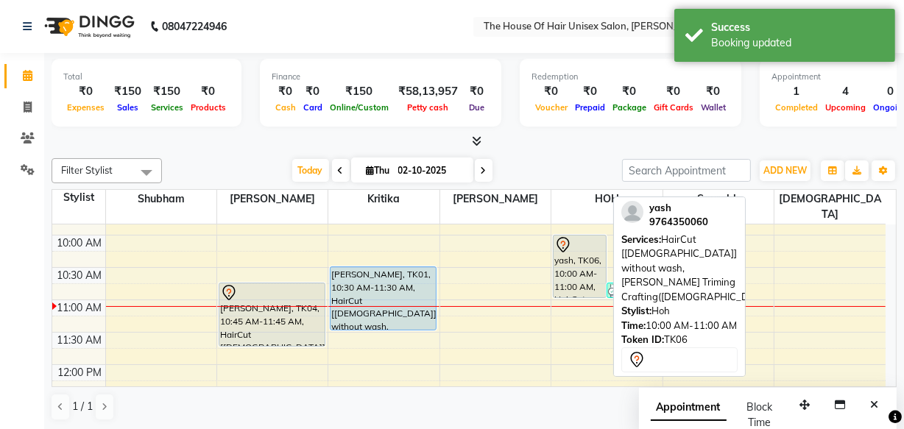
click at [576, 255] on div "yash, TK06, 10:00 AM-11:00 AM, HairCut [[DEMOGRAPHIC_DATA]] without wash,[PERSO…" at bounding box center [580, 267] width 52 height 62
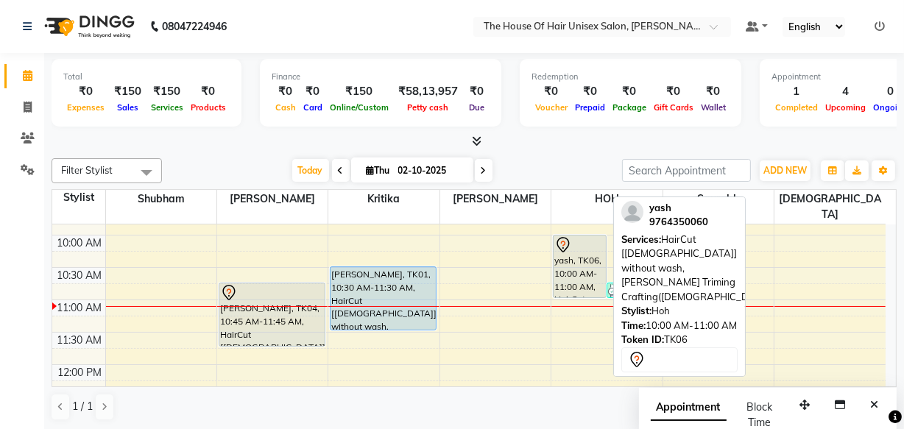
click at [576, 255] on div "yash, TK06, 10:00 AM-11:00 AM, HairCut [[DEMOGRAPHIC_DATA]] without wash,[PERSO…" at bounding box center [580, 267] width 52 height 62
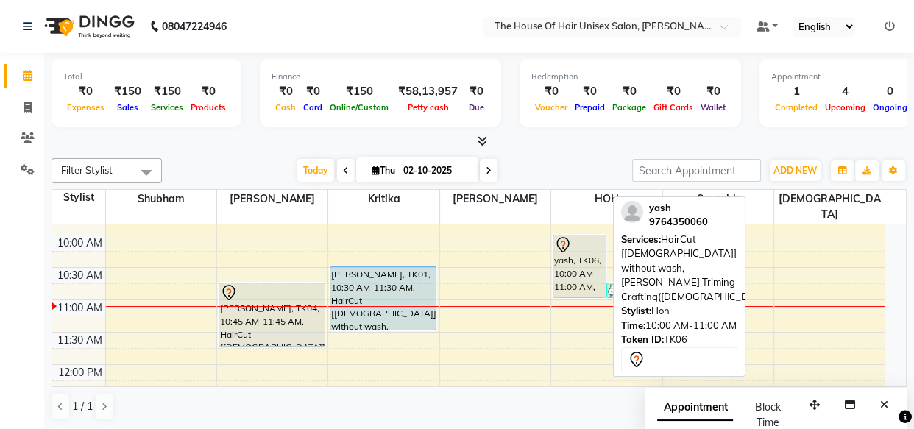
select select "7"
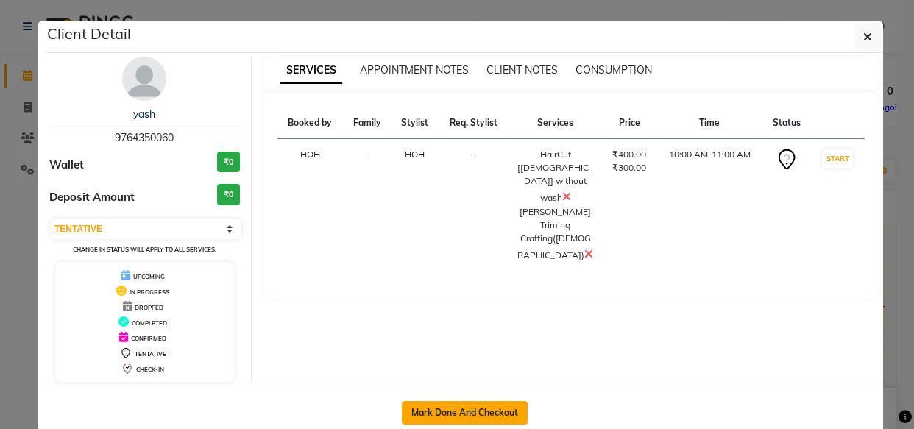
click at [463, 405] on button "Mark Done And Checkout" at bounding box center [465, 413] width 126 height 24
select select "598"
select select "service"
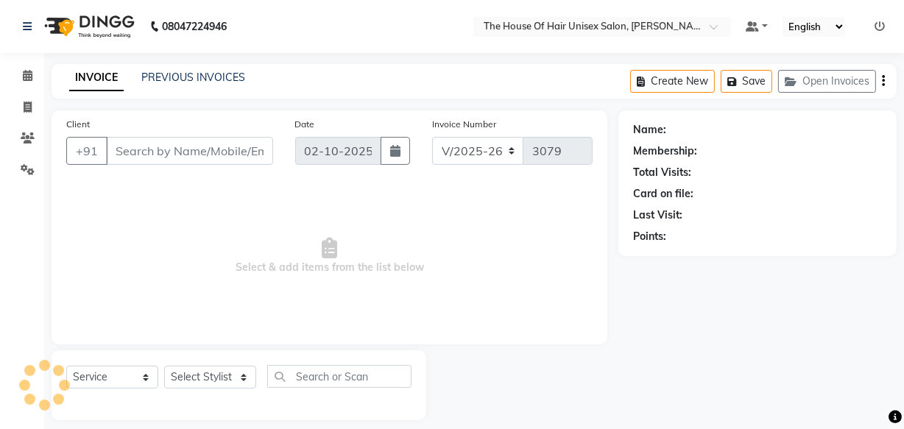
type input "9764350060"
select select "85989"
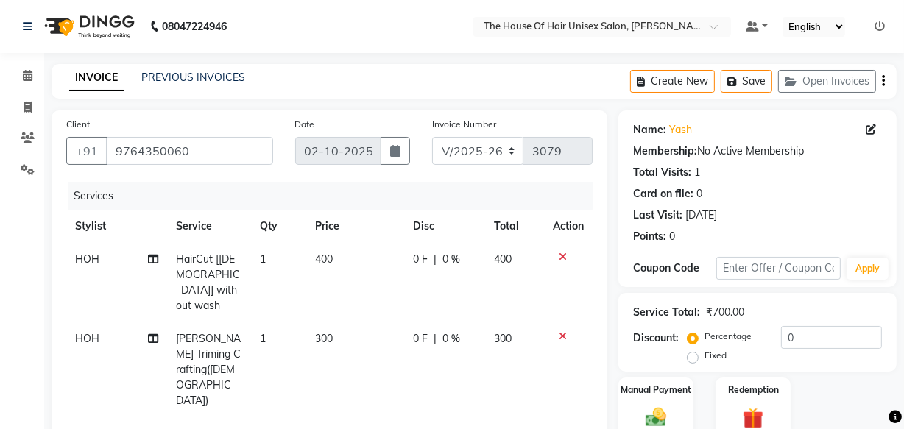
click at [321, 261] on span "400" at bounding box center [325, 259] width 18 height 13
select select "85989"
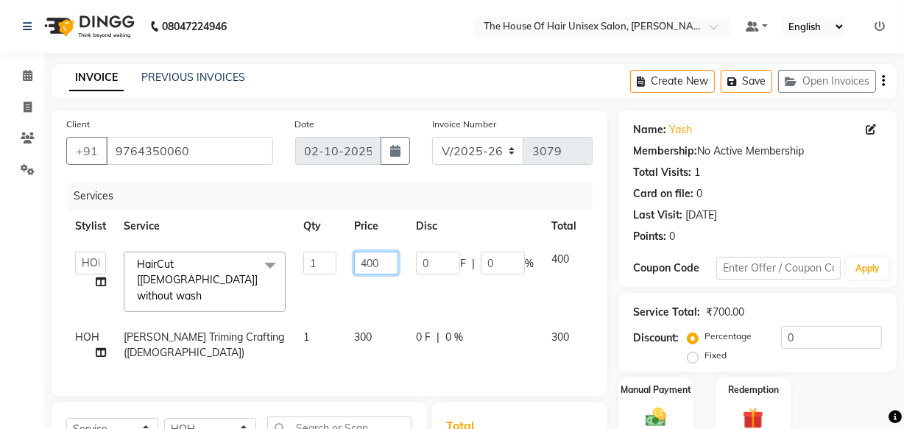
click at [364, 263] on input "400" at bounding box center [376, 263] width 44 height 23
type input "500"
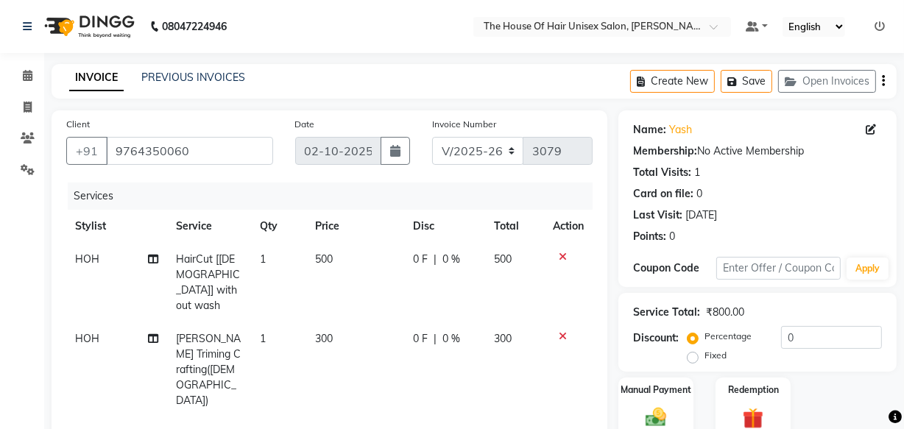
click at [602, 338] on div "Client [PHONE_NUMBER] Date [DATE] Invoice Number V/2025 V/[PHONE_NUMBER] Servic…" at bounding box center [330, 276] width 556 height 333
click at [610, 346] on div "Client [PHONE_NUMBER] Date [DATE] Invoice Number V/2025 V/[PHONE_NUMBER] Servic…" at bounding box center [329, 388] width 578 height 557
click at [624, 364] on div "Service Total: ₹800.00 Discount: Percentage Fixed 0" at bounding box center [757, 332] width 278 height 79
click at [607, 383] on div "Manual Payment Redemption" at bounding box center [757, 409] width 300 height 63
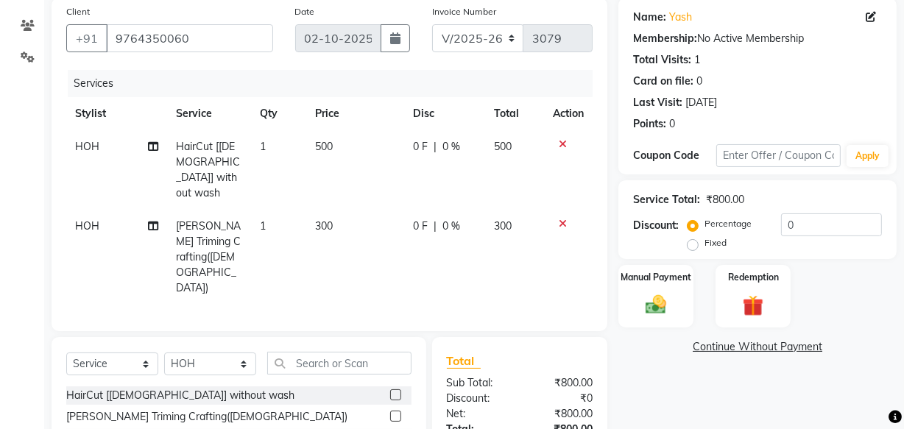
scroll to position [197, 0]
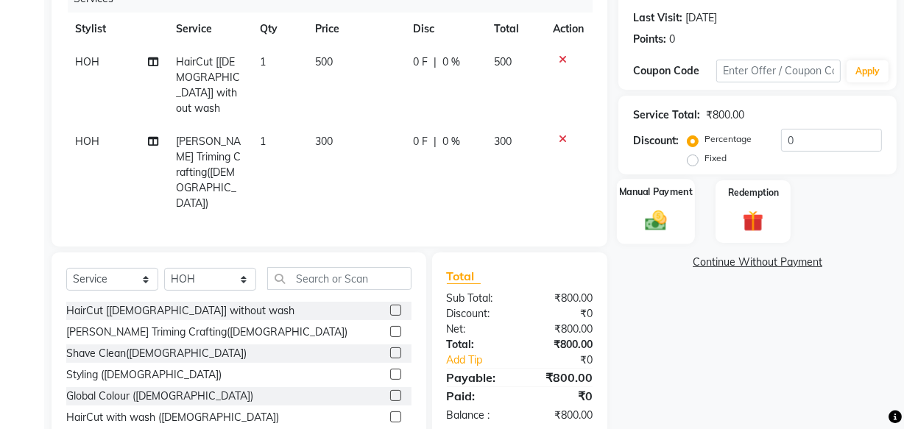
click at [654, 208] on img at bounding box center [655, 220] width 35 height 25
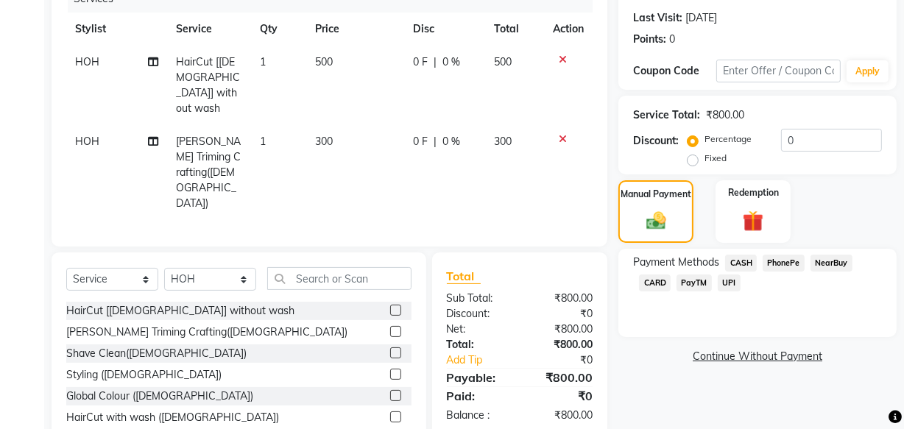
click at [726, 284] on span "UPI" at bounding box center [729, 283] width 23 height 17
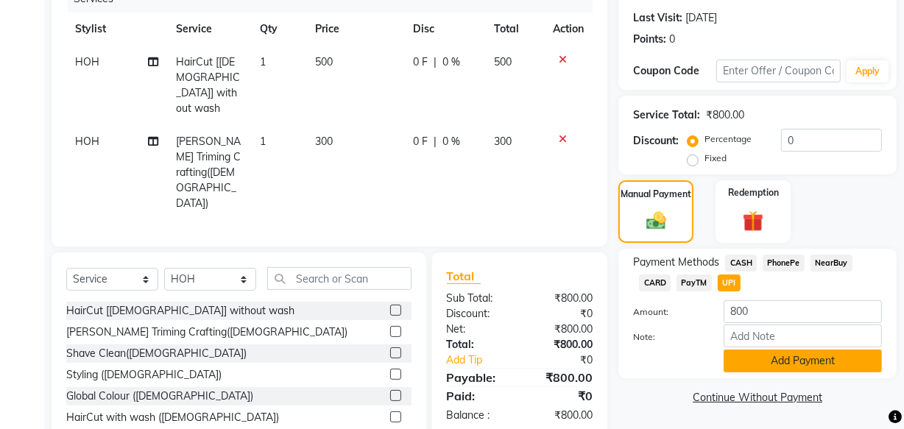
click at [760, 361] on button "Add Payment" at bounding box center [803, 361] width 158 height 23
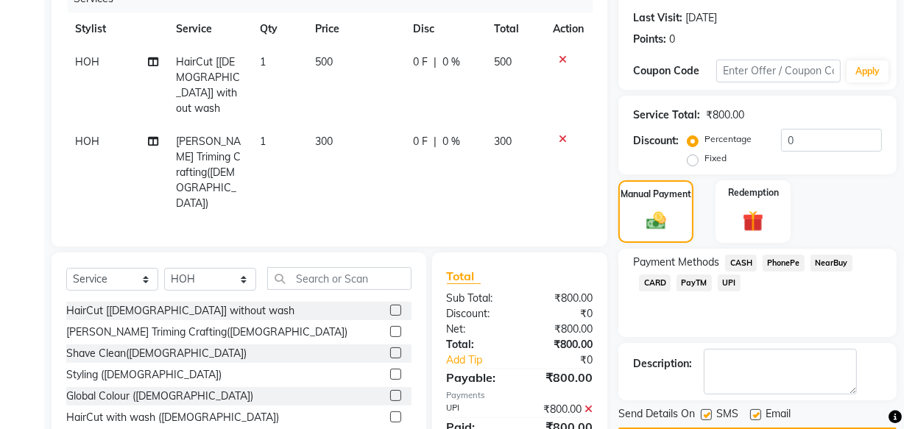
scroll to position [240, 0]
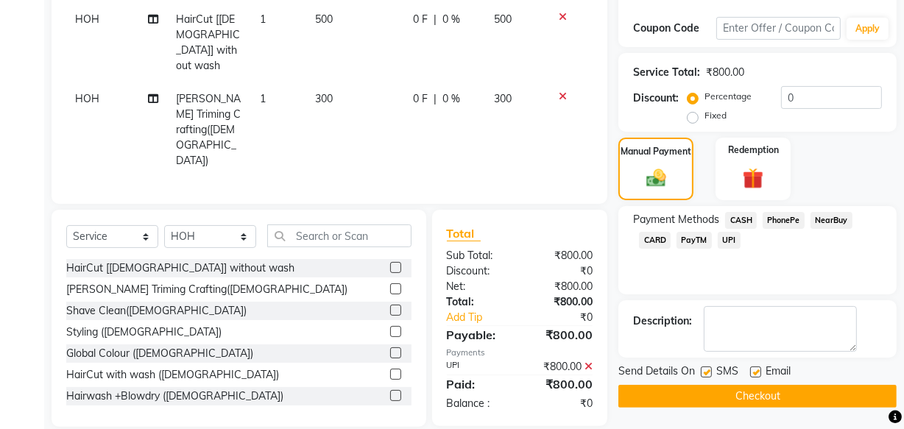
click at [741, 393] on button "Checkout" at bounding box center [757, 396] width 278 height 23
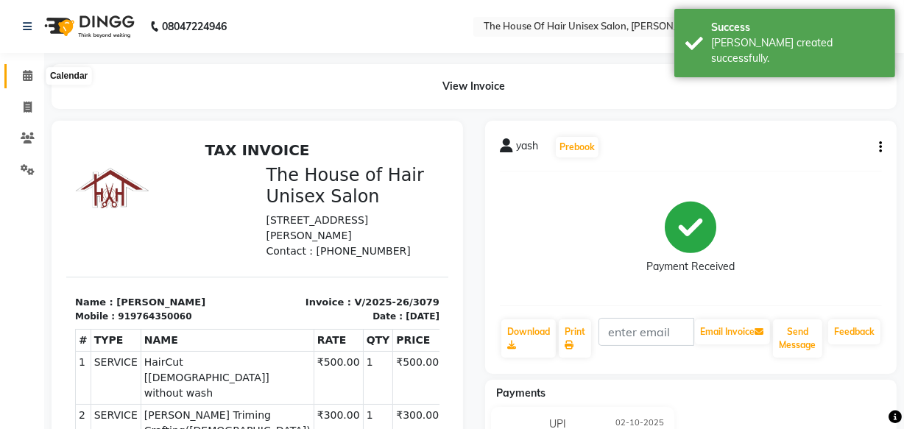
click at [21, 77] on span at bounding box center [28, 76] width 26 height 17
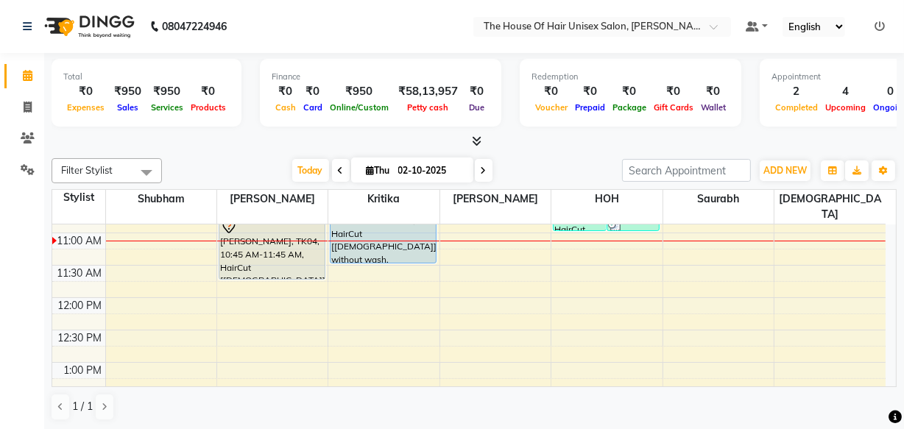
scroll to position [273, 0]
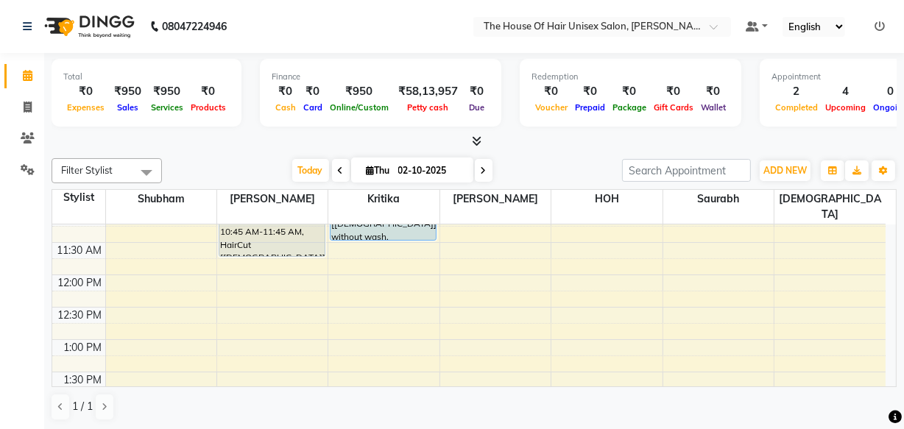
click at [258, 300] on div "7:00 AM 7:30 AM 8:00 AM 8:30 AM 9:00 AM 9:30 AM 10:00 AM 10:30 AM 11:00 AM 11:3…" at bounding box center [468, 436] width 833 height 971
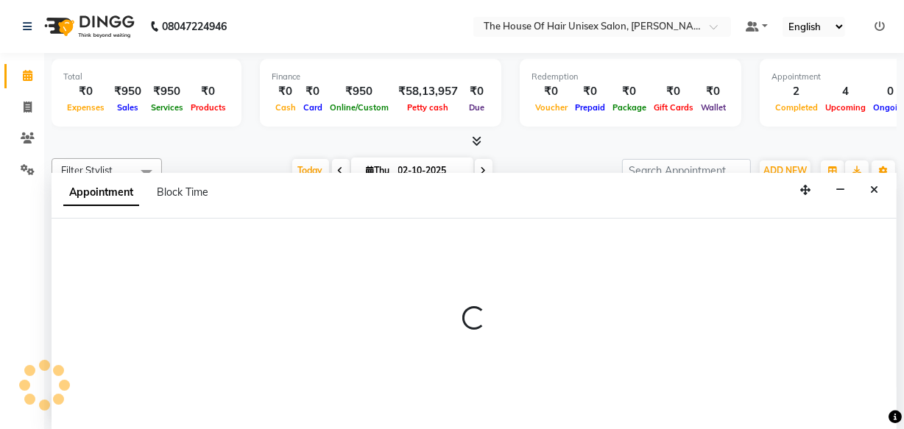
scroll to position [0, 0]
select select "13497"
select select "750"
select select "tentative"
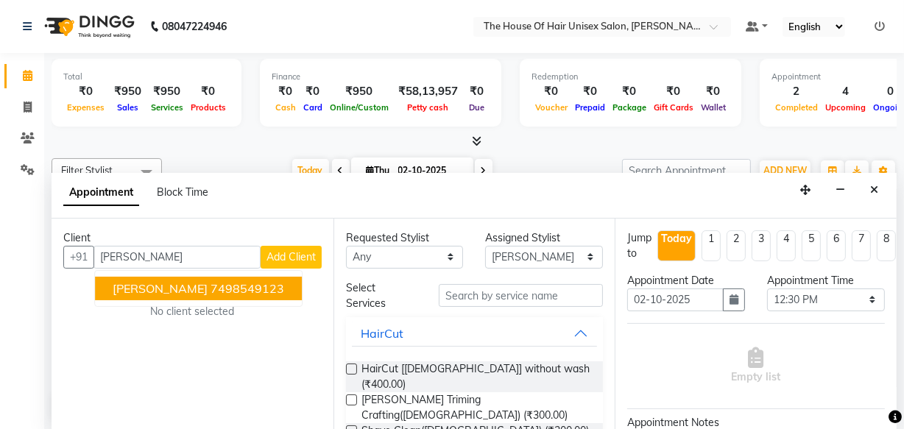
click at [211, 289] on ngb-highlight "7498549123" at bounding box center [248, 288] width 74 height 15
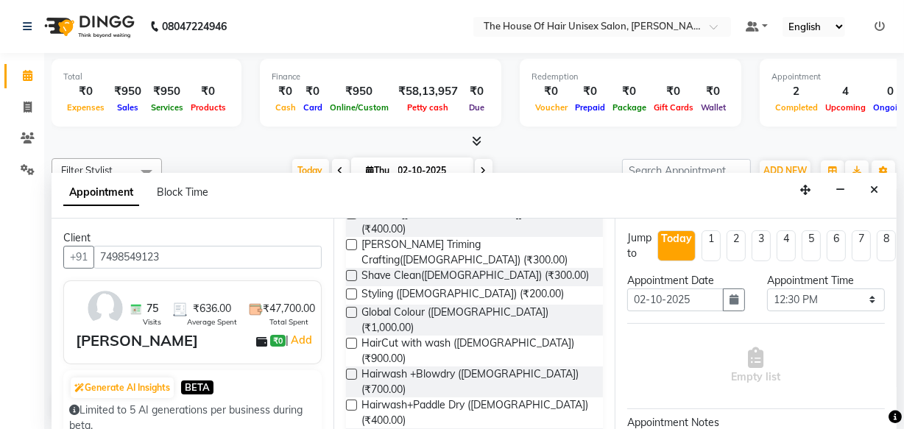
scroll to position [158, 0]
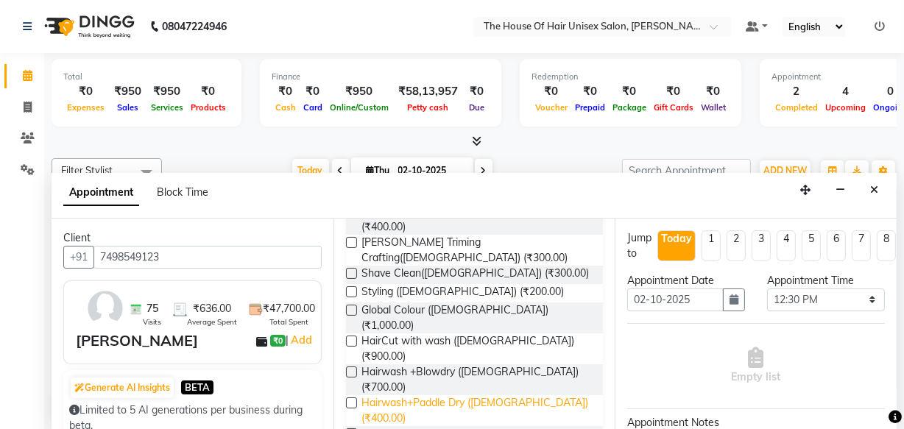
type input "7498549123"
click at [423, 395] on span "Hairwash+Paddle Dry ([DEMOGRAPHIC_DATA]) (₹400.00)" at bounding box center [476, 410] width 230 height 31
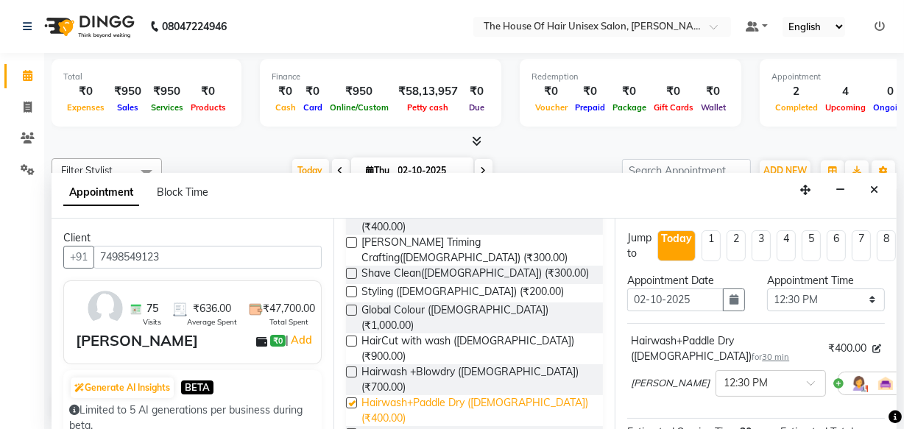
checkbox input "false"
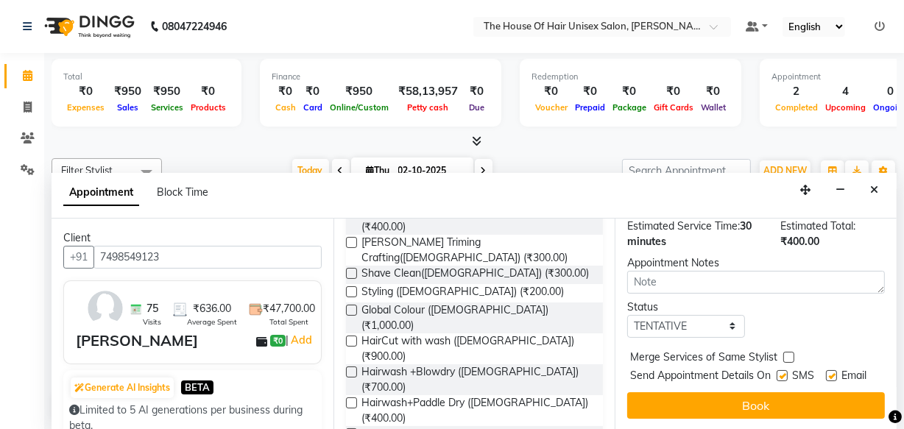
scroll to position [228, 0]
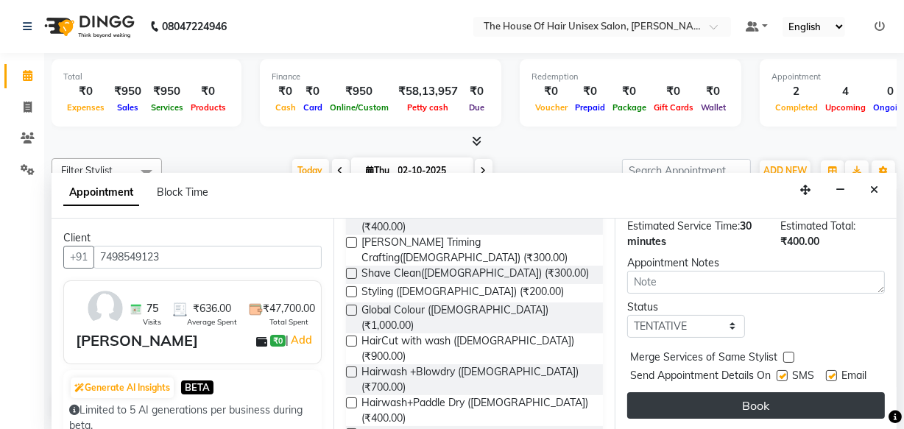
click at [752, 392] on button "Book" at bounding box center [756, 405] width 258 height 27
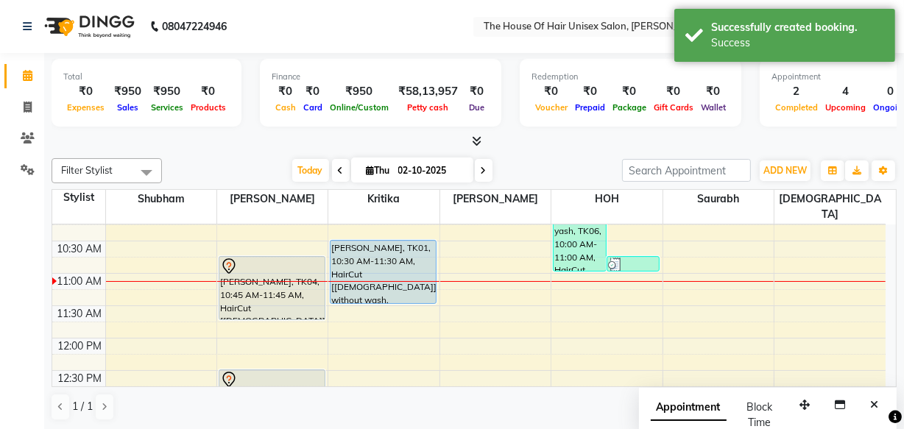
scroll to position [209, 0]
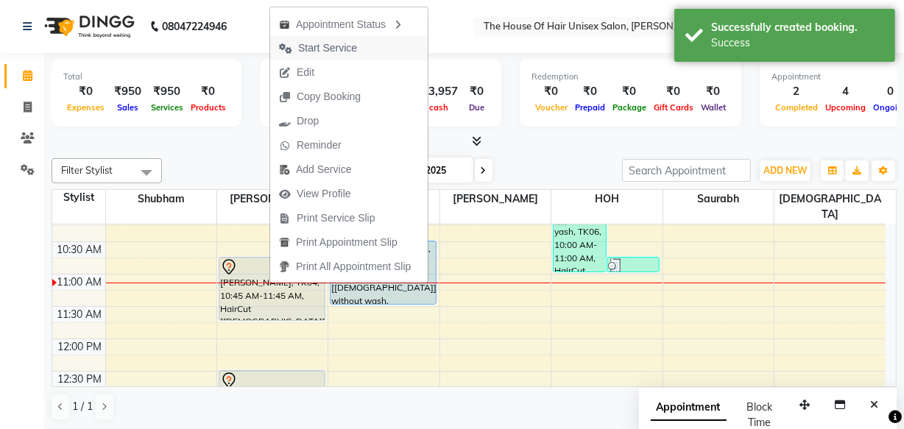
click at [322, 43] on span "Start Service" at bounding box center [327, 47] width 59 height 15
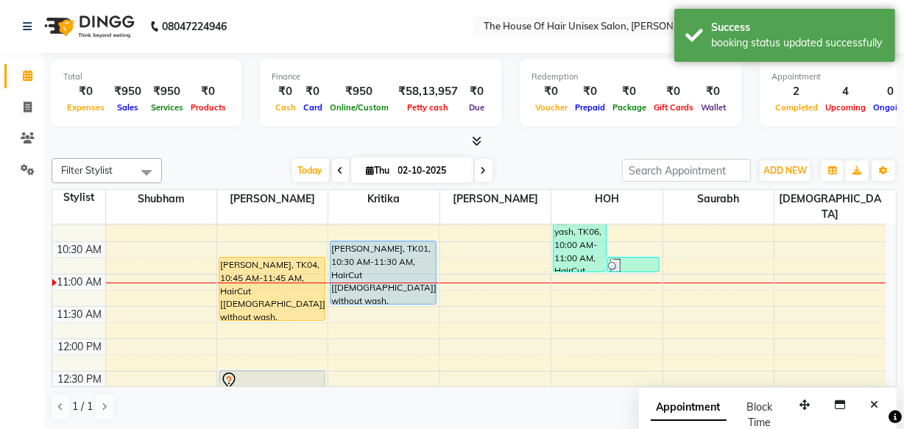
scroll to position [203, 0]
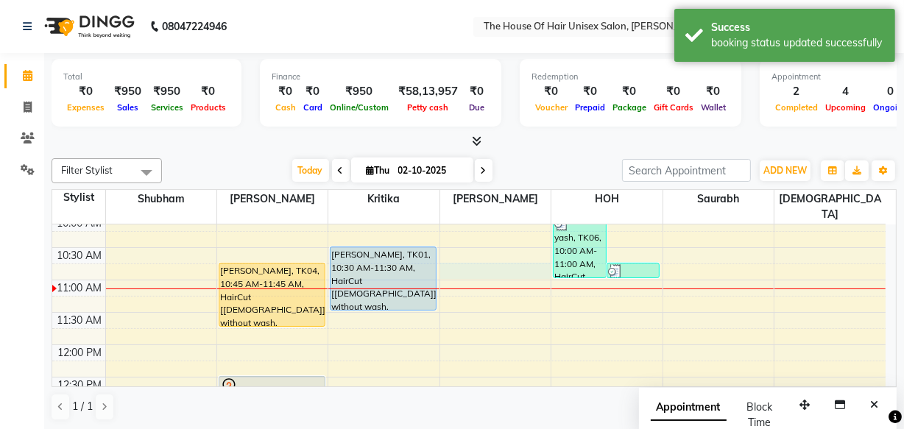
select select "42814"
select select "645"
select select "tentative"
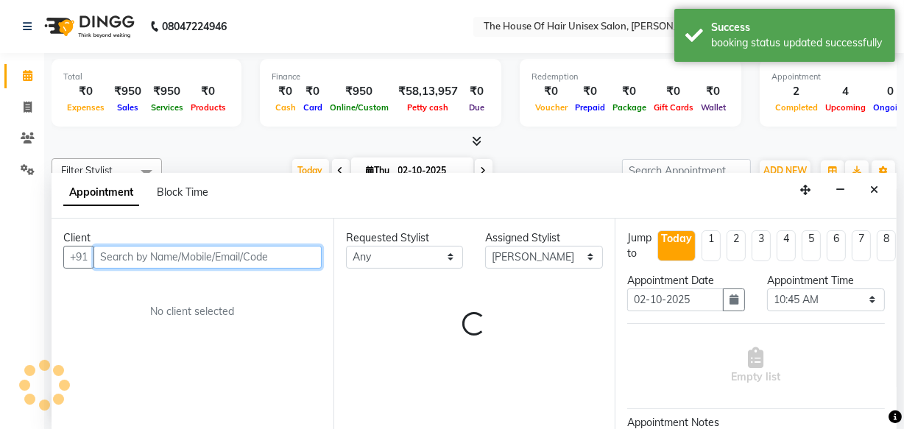
scroll to position [0, 0]
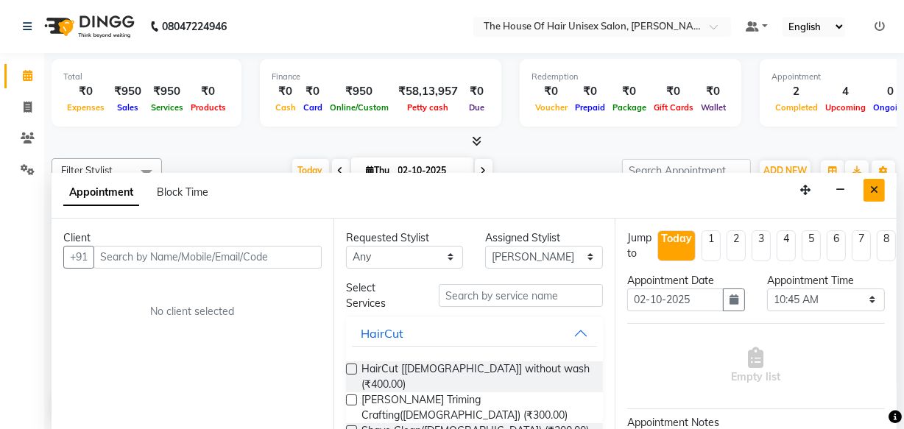
click at [876, 194] on button "Close" at bounding box center [874, 190] width 21 height 23
